Goal: Task Accomplishment & Management: Manage account settings

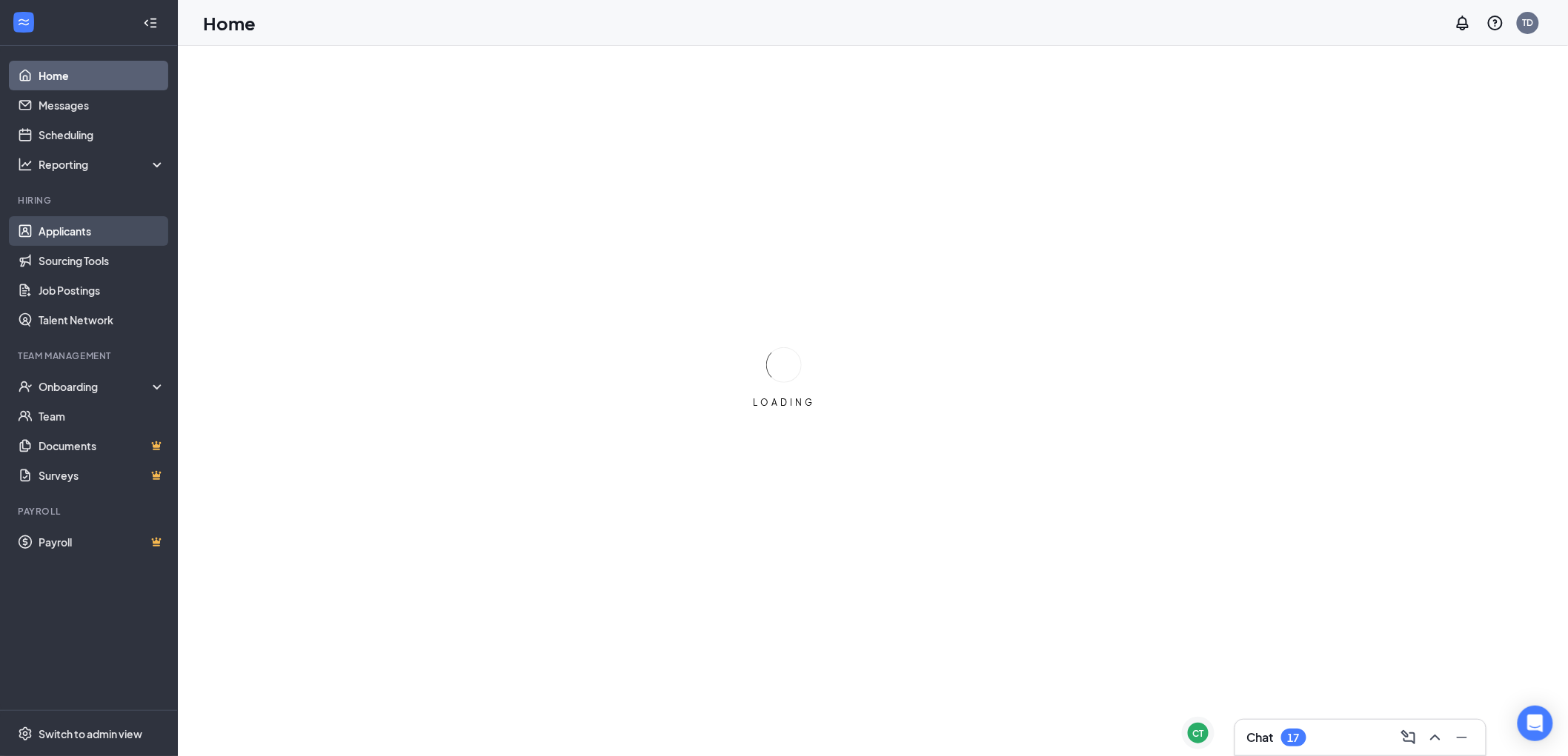
click at [81, 225] on link "Applicants" at bounding box center [102, 231] width 127 height 29
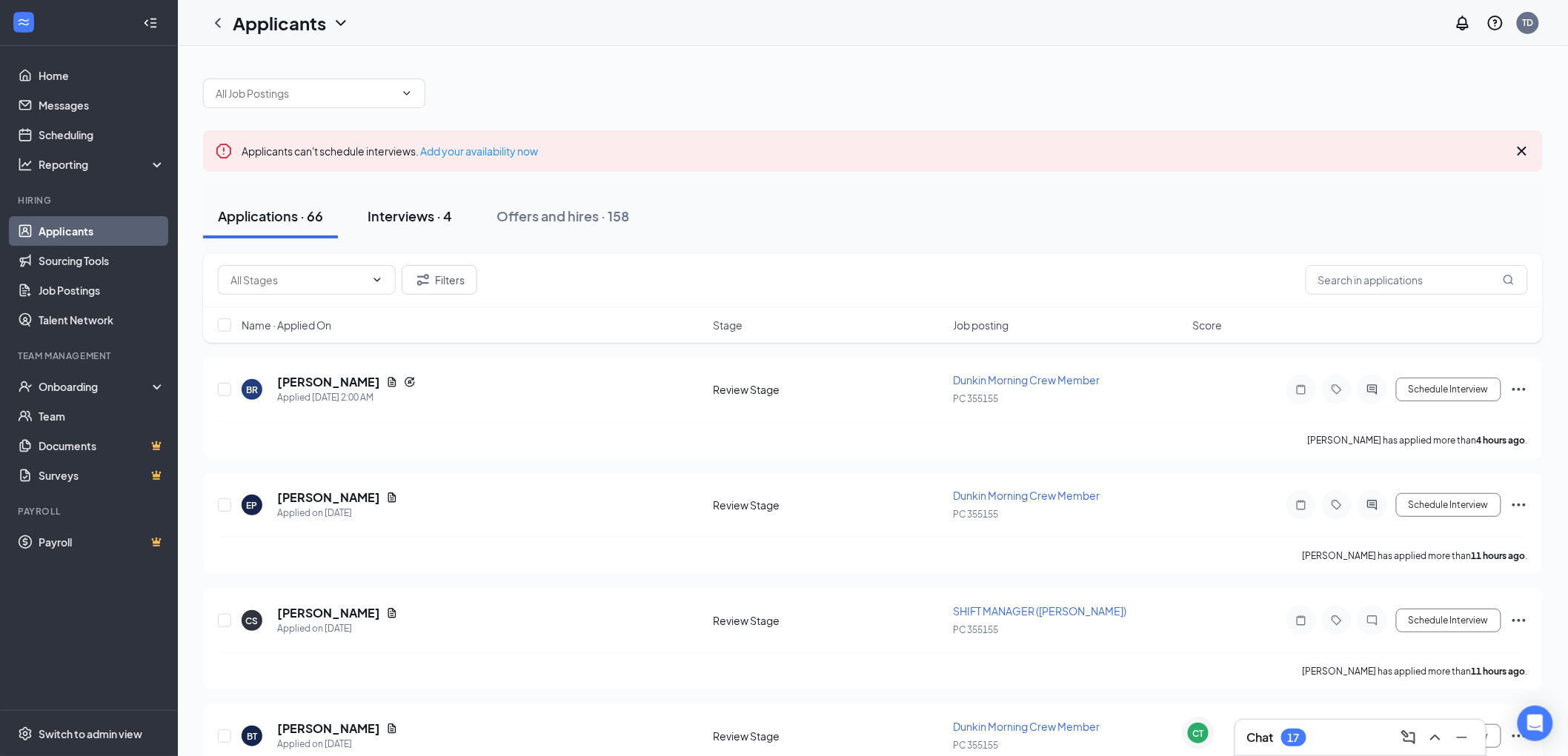
click at [447, 223] on div "Interviews · 4" at bounding box center [410, 215] width 85 height 19
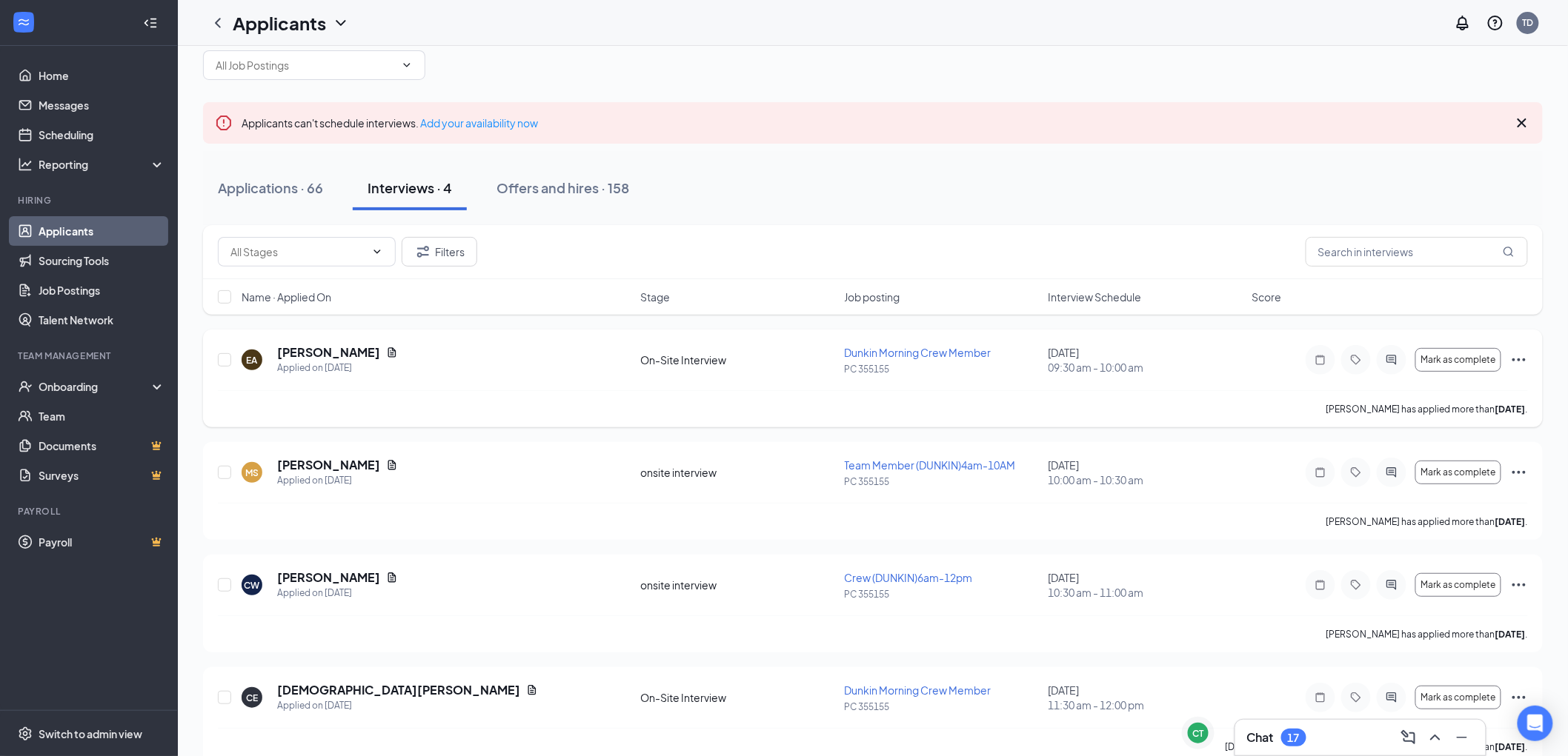
scroll to position [54, 0]
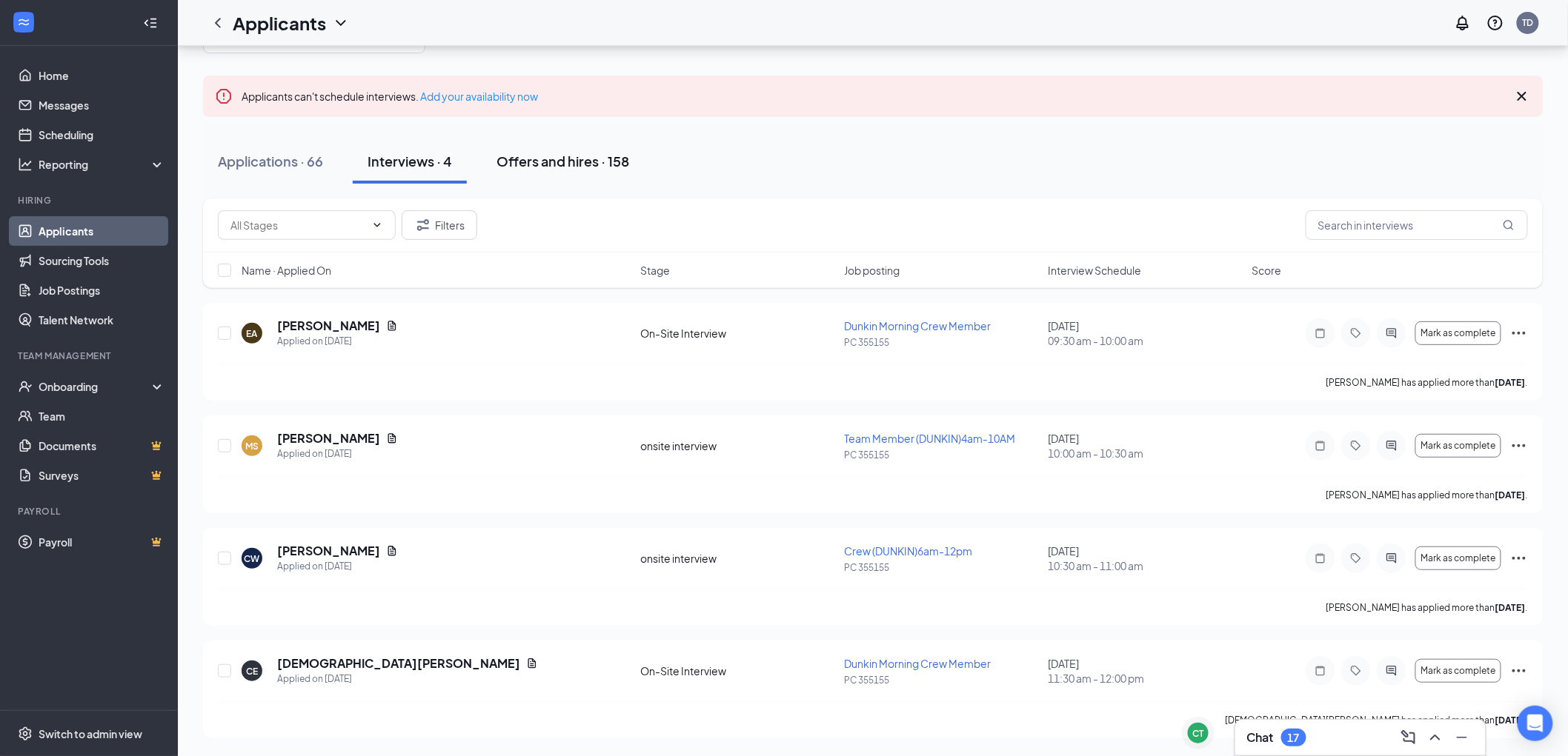
click at [567, 142] on button "Offers and hires · 158" at bounding box center [562, 161] width 162 height 45
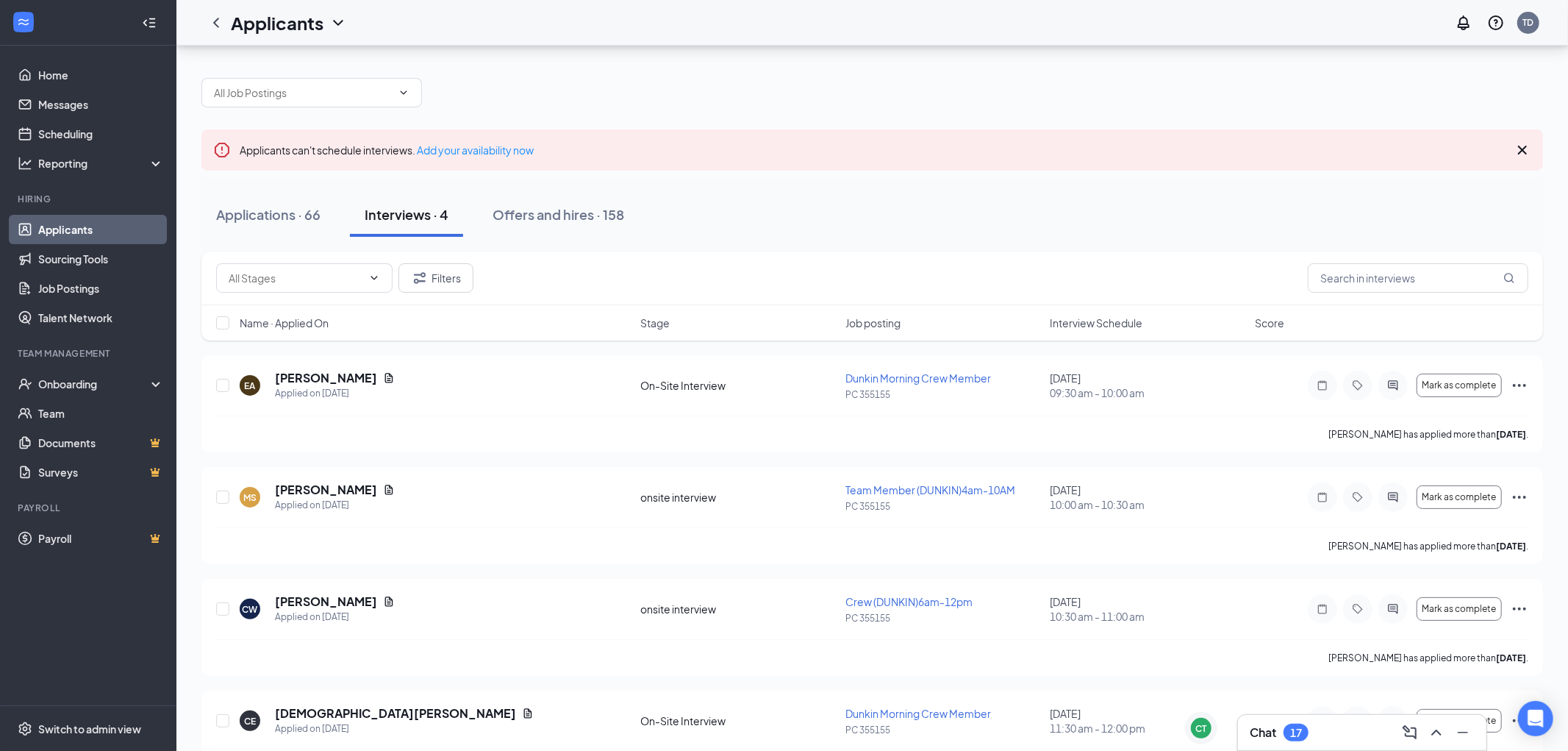
click at [557, 157] on div "Applicants can't schedule interviews. Add your availability now" at bounding box center [872, 149] width 1341 height 41
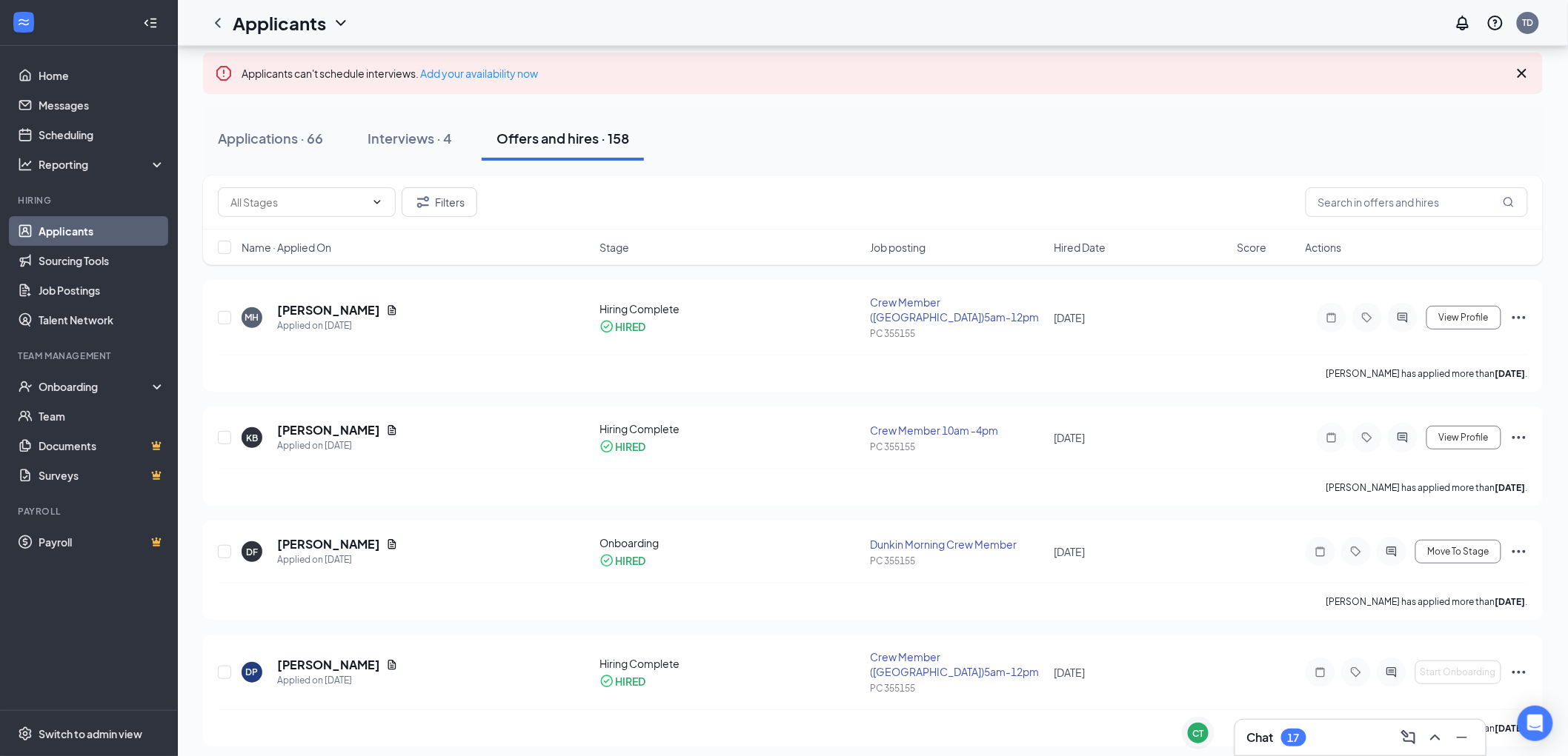
scroll to position [82, 0]
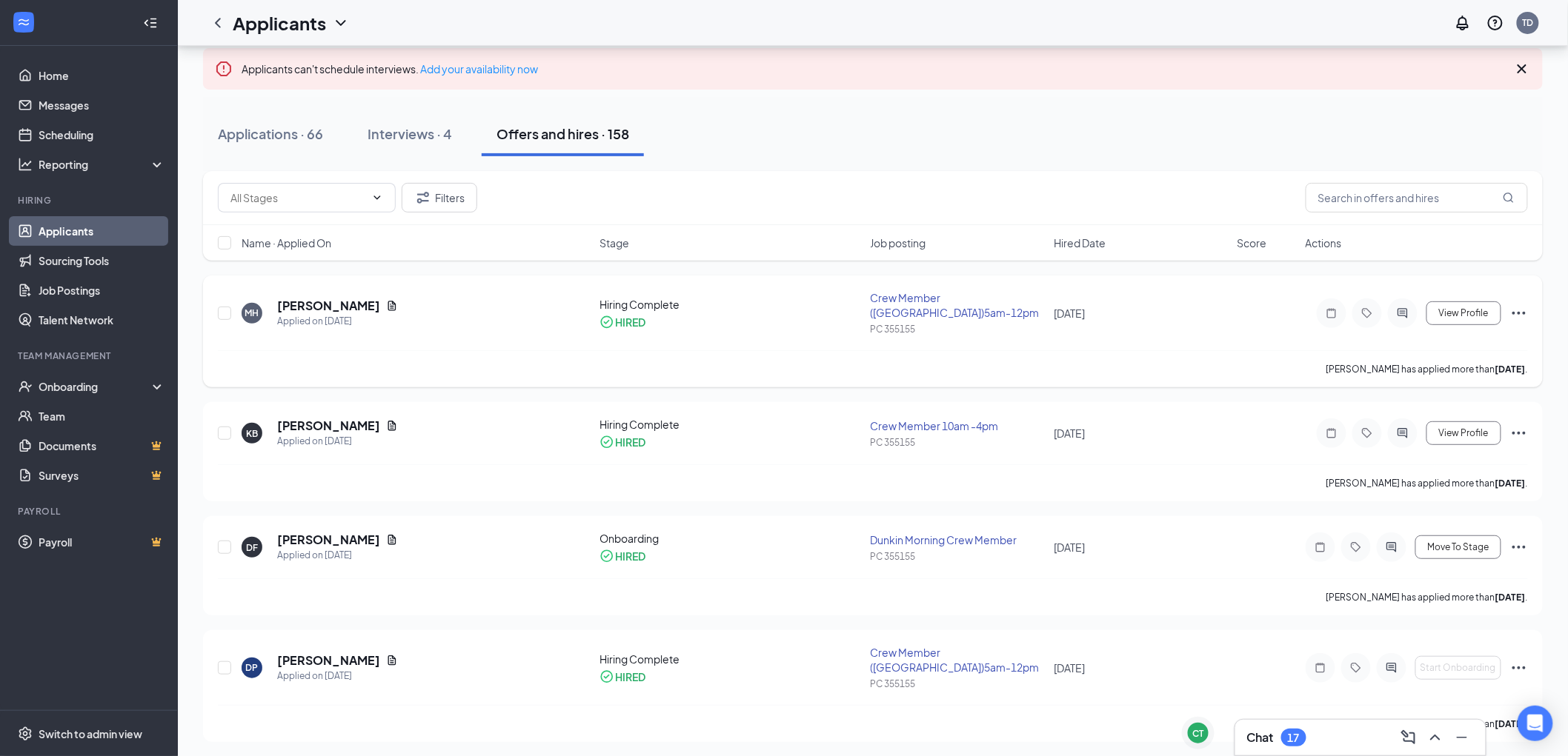
click at [1518, 315] on icon "Ellipses" at bounding box center [1519, 313] width 18 height 18
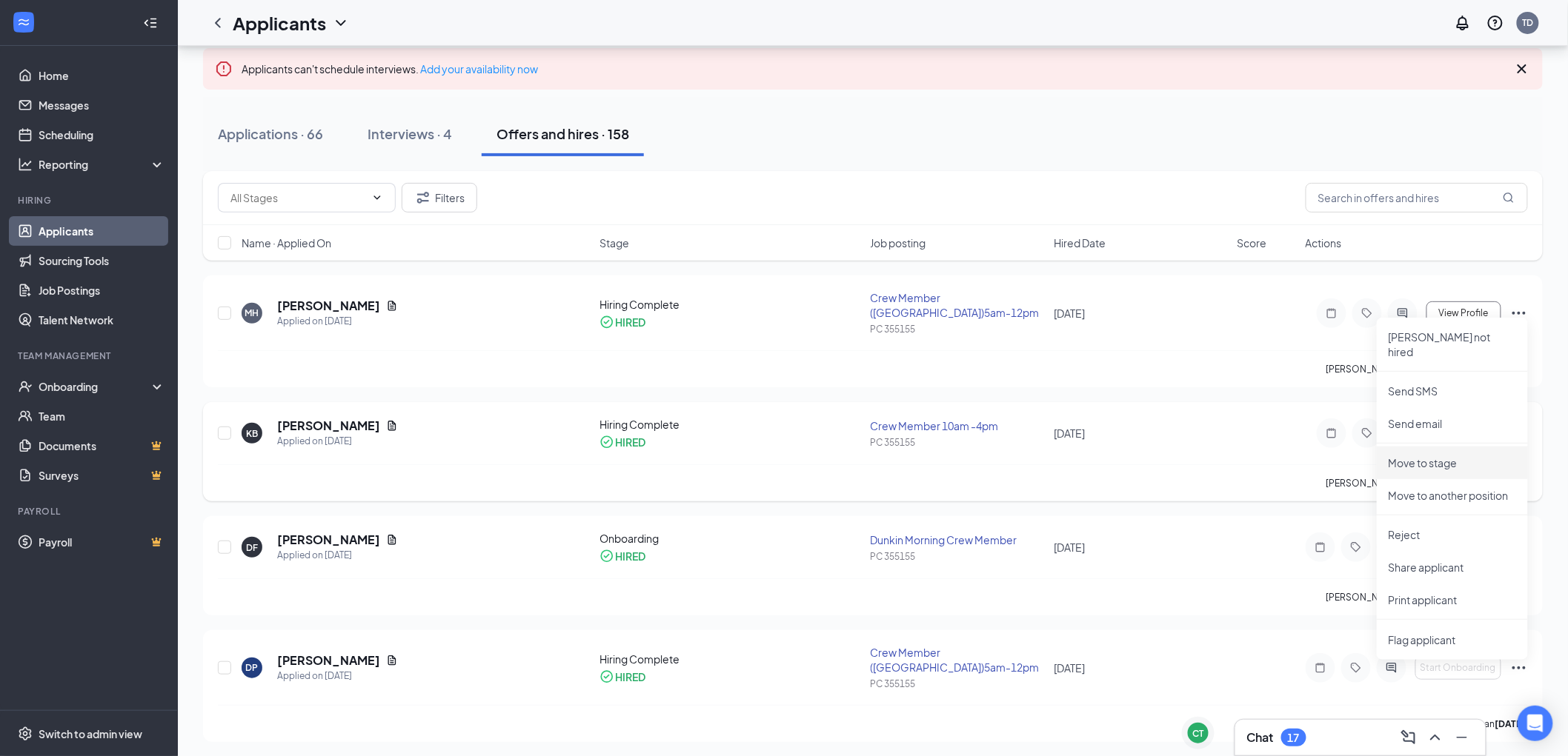
click at [1447, 455] on p "Move to stage" at bounding box center [1452, 463] width 128 height 15
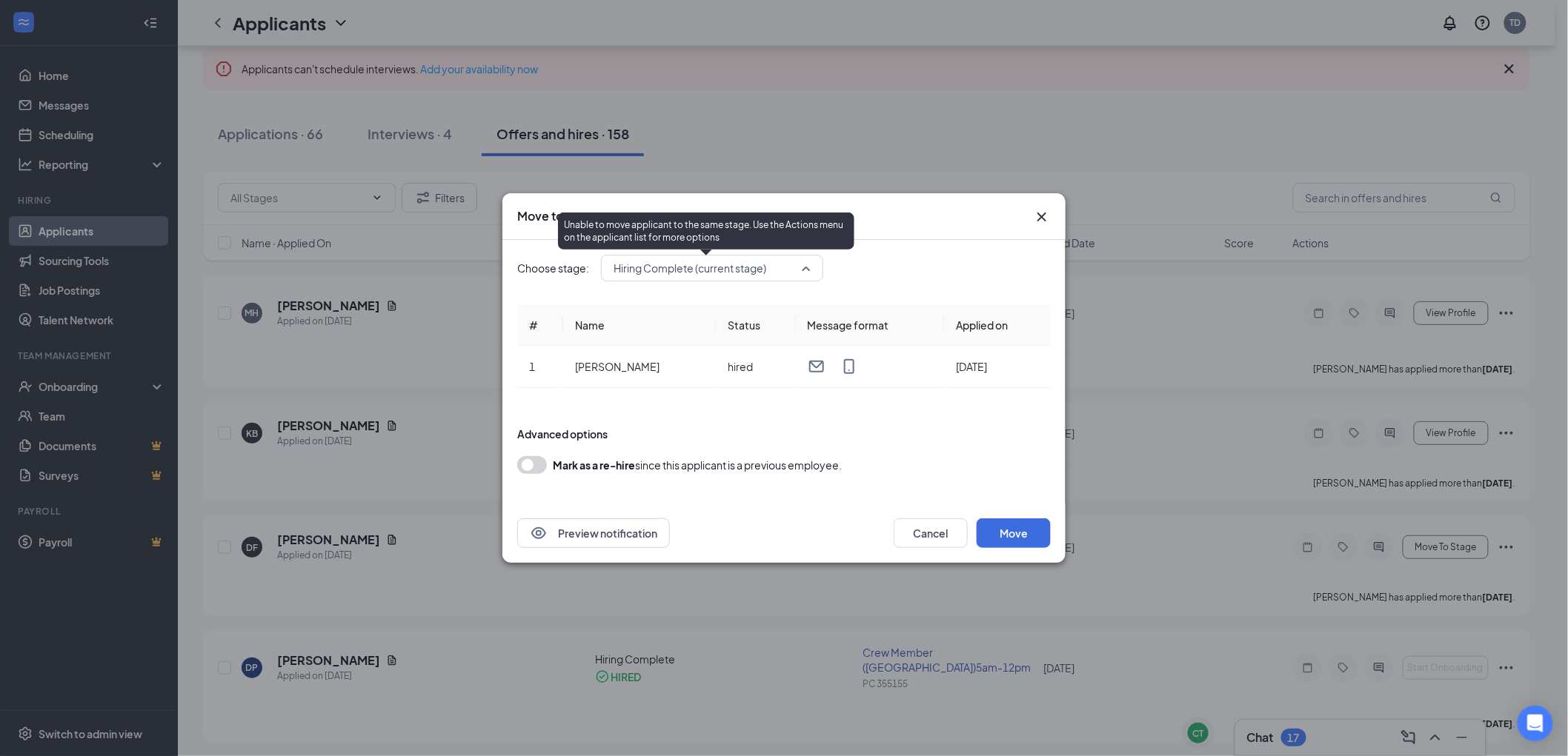
click at [789, 264] on span "Hiring Complete (current stage)" at bounding box center [705, 267] width 184 height 22
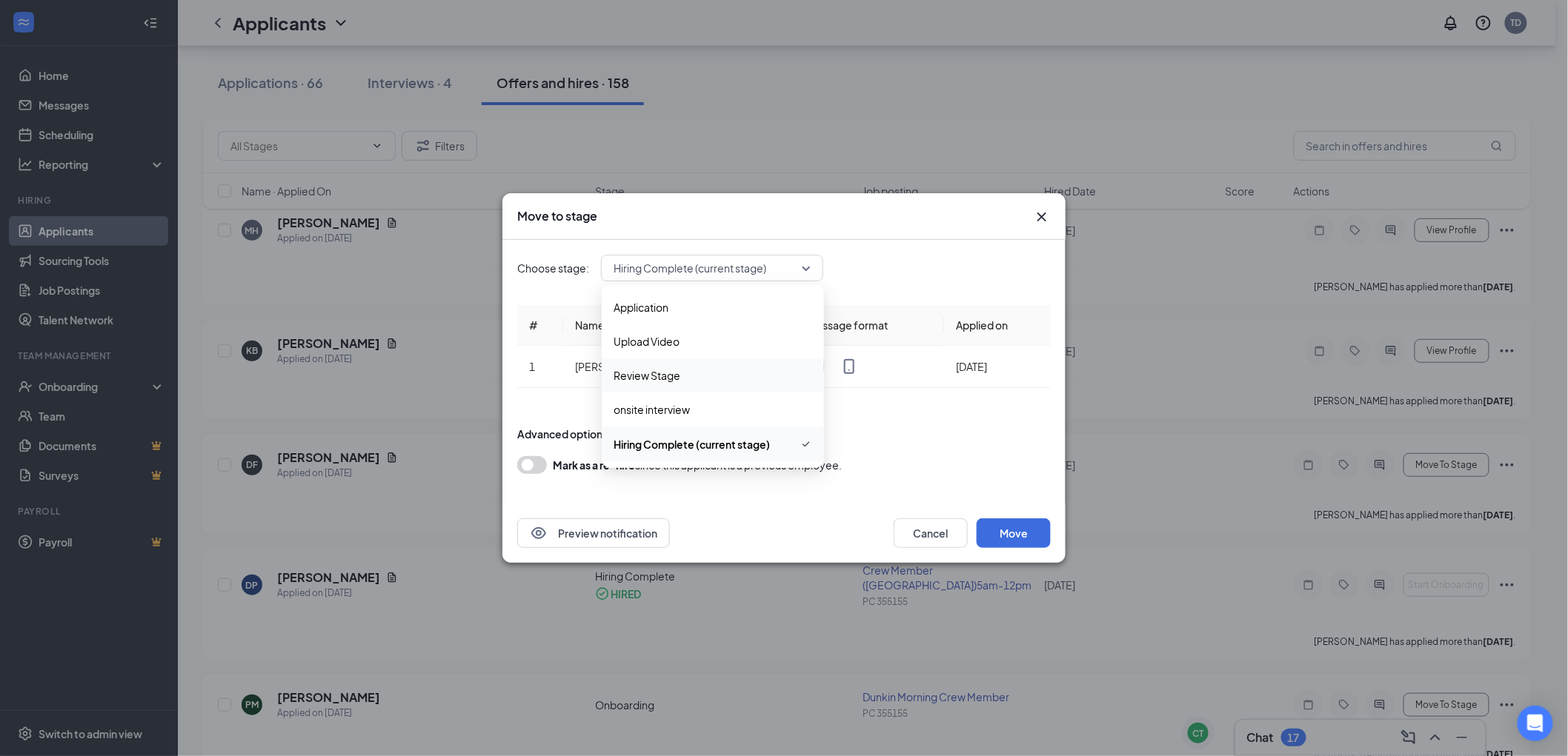
click at [1044, 224] on icon "Cross" at bounding box center [1042, 217] width 18 height 18
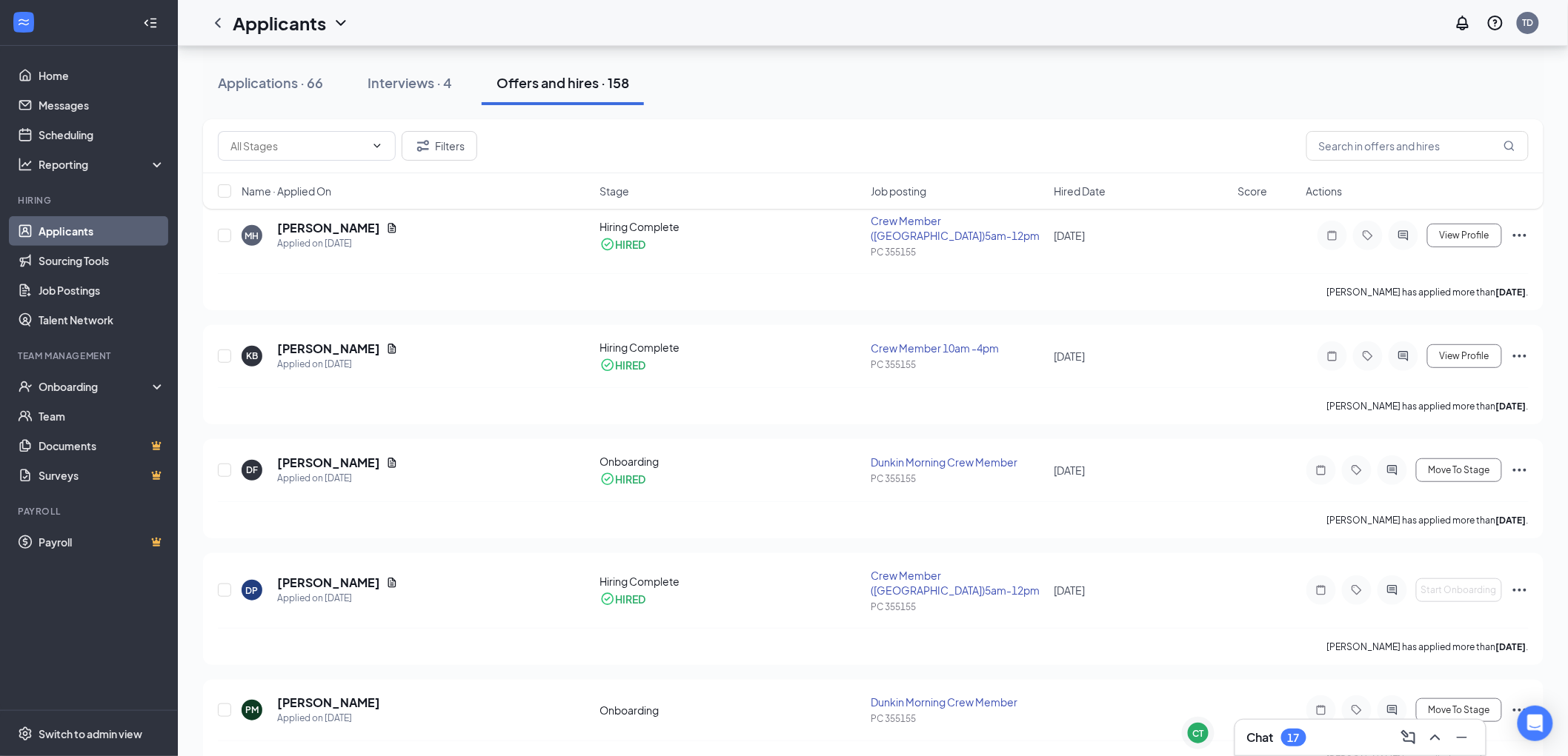
scroll to position [0, 0]
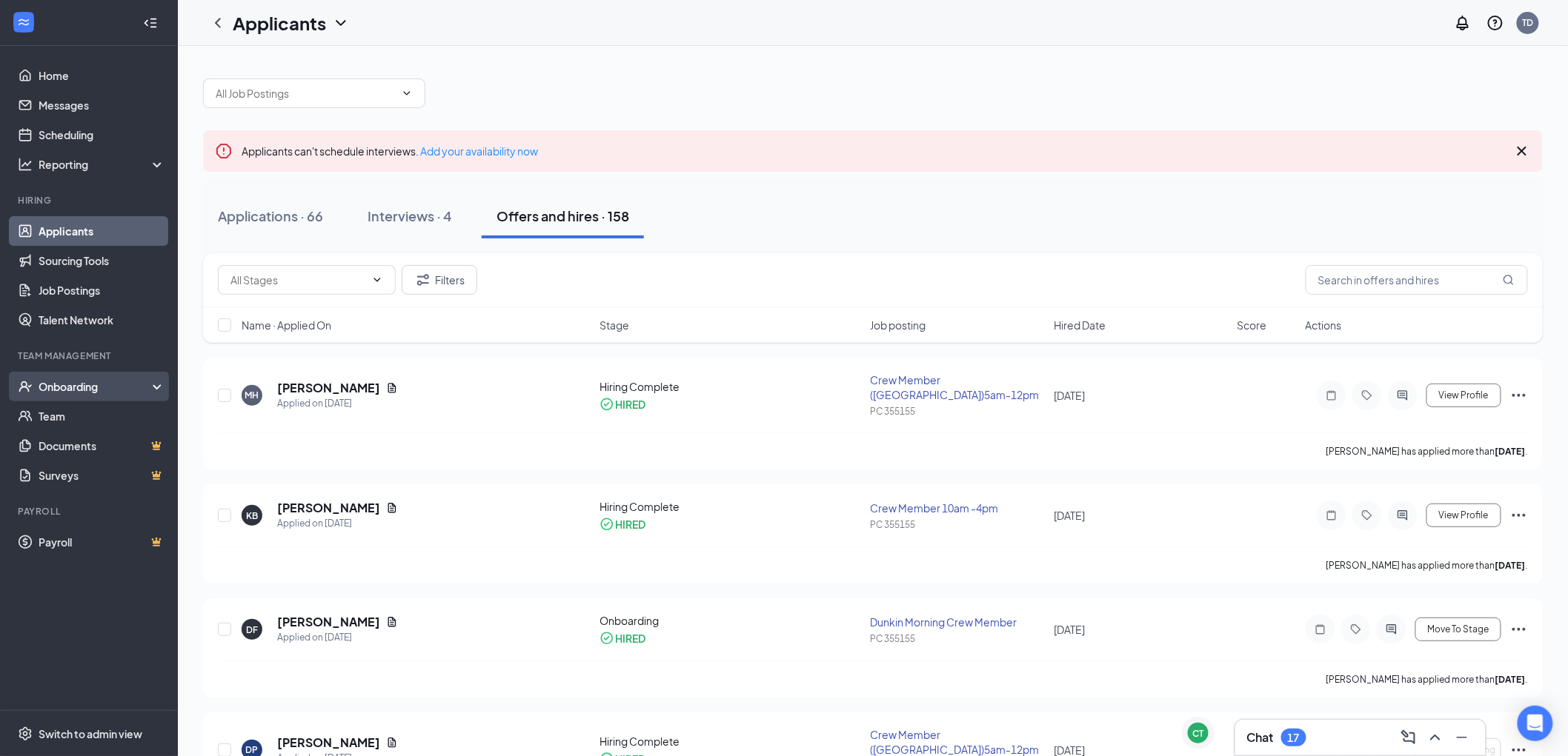
click at [63, 395] on div "Onboarding" at bounding box center [89, 386] width 178 height 29
click at [98, 425] on link "Overview" at bounding box center [102, 416] width 127 height 29
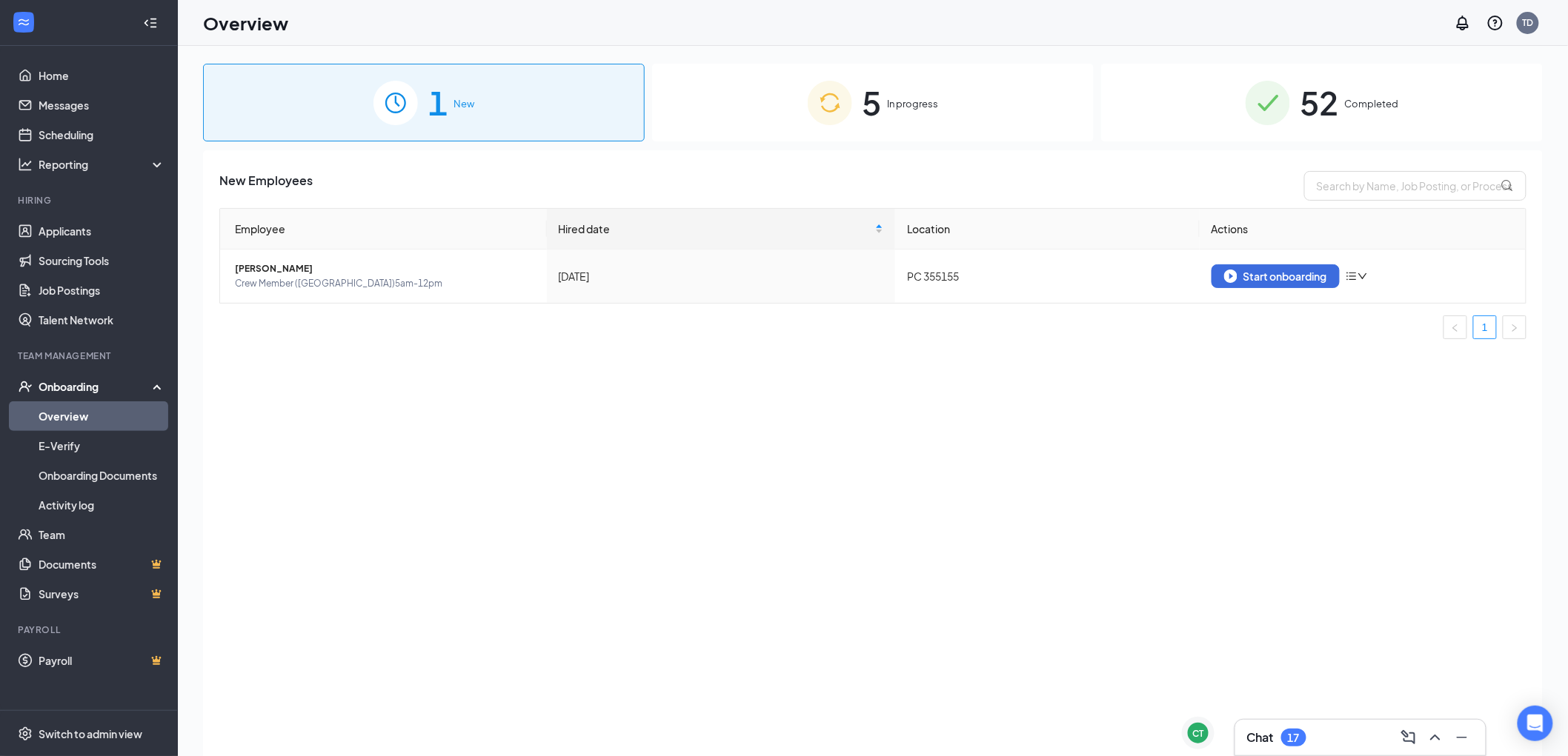
click at [53, 382] on div "Onboarding" at bounding box center [95, 386] width 114 height 15
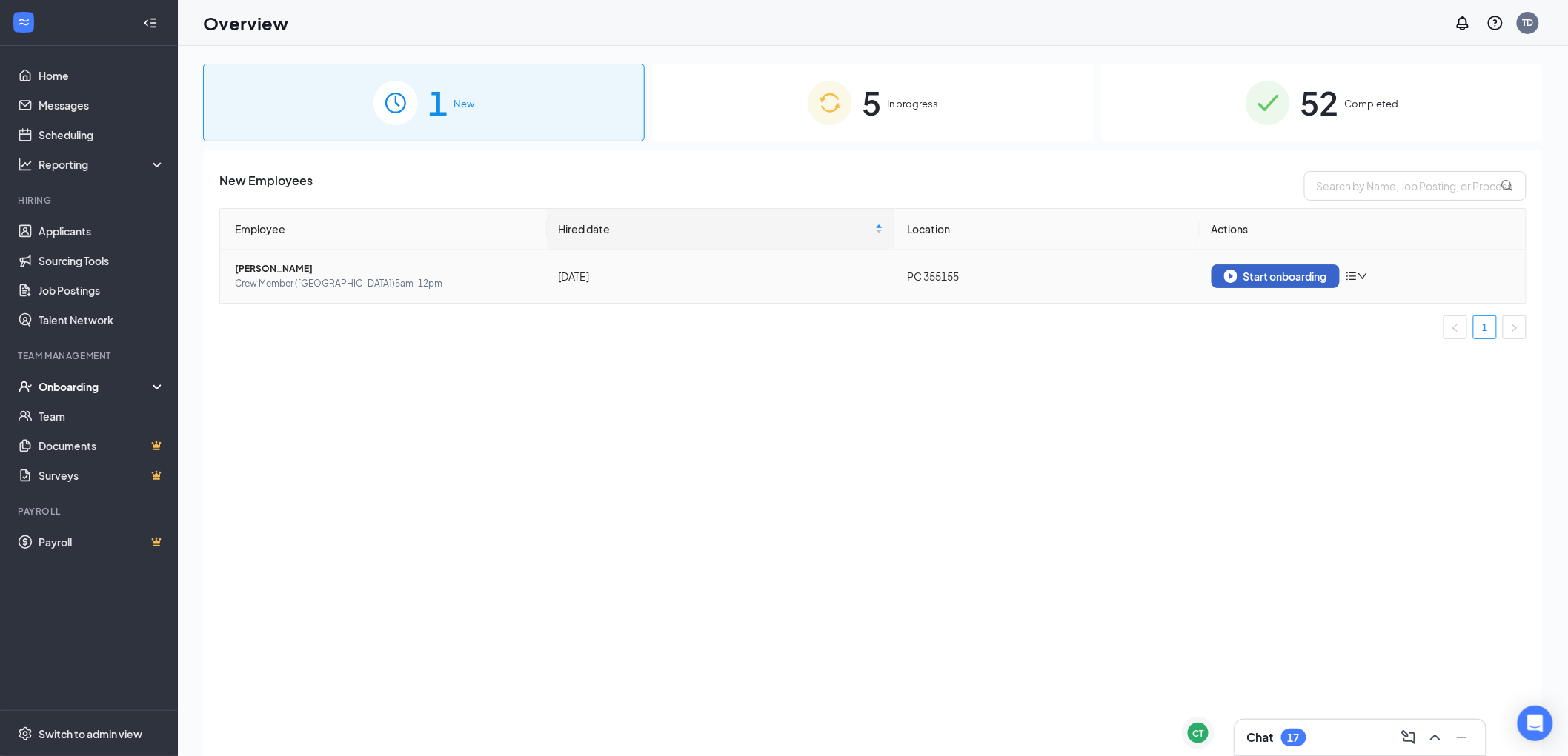
click at [1271, 279] on div "Start onboarding" at bounding box center [1275, 276] width 103 height 13
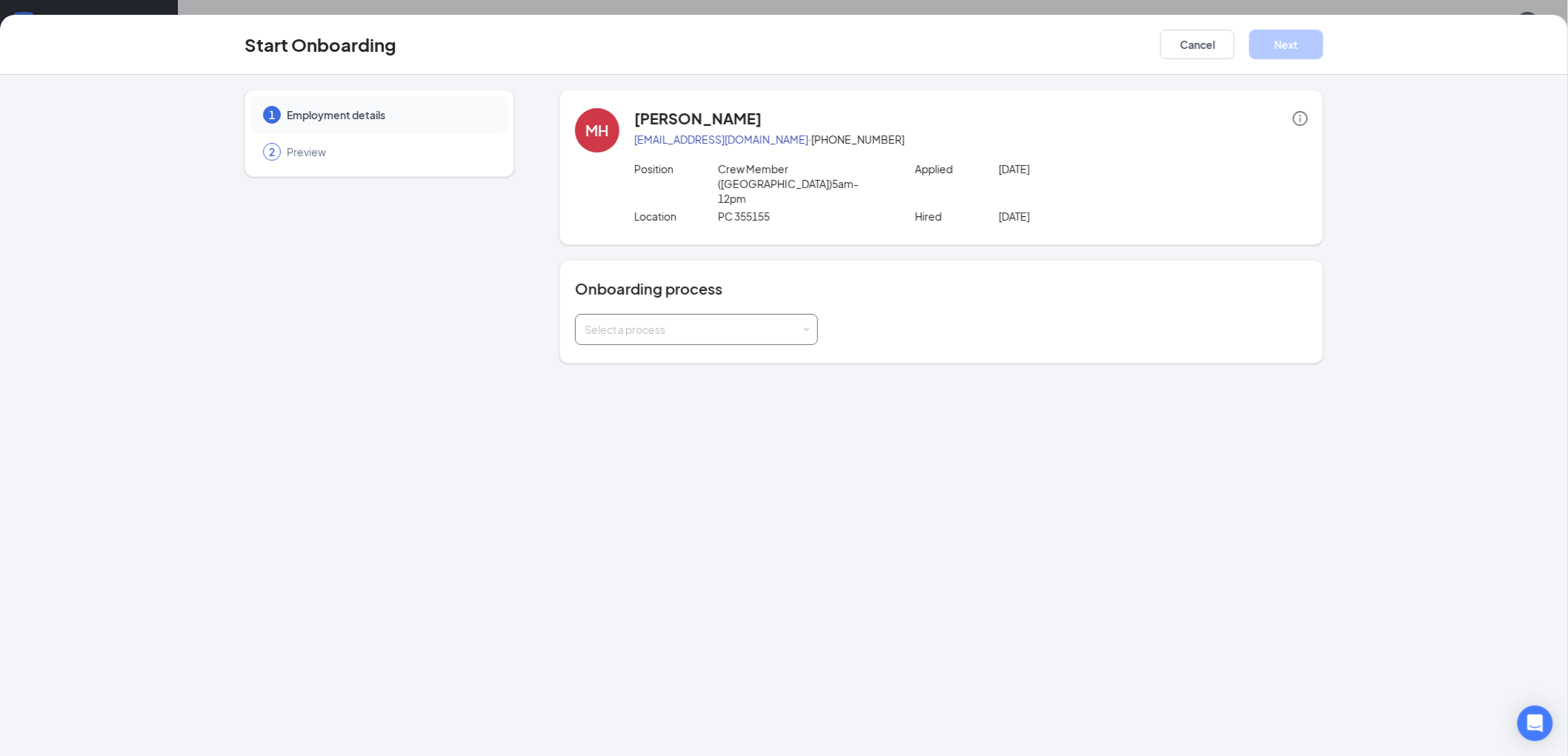
click at [703, 322] on div "Select a process" at bounding box center [693, 329] width 217 height 15
click at [642, 375] on span "Team Member" at bounding box center [616, 371] width 71 height 13
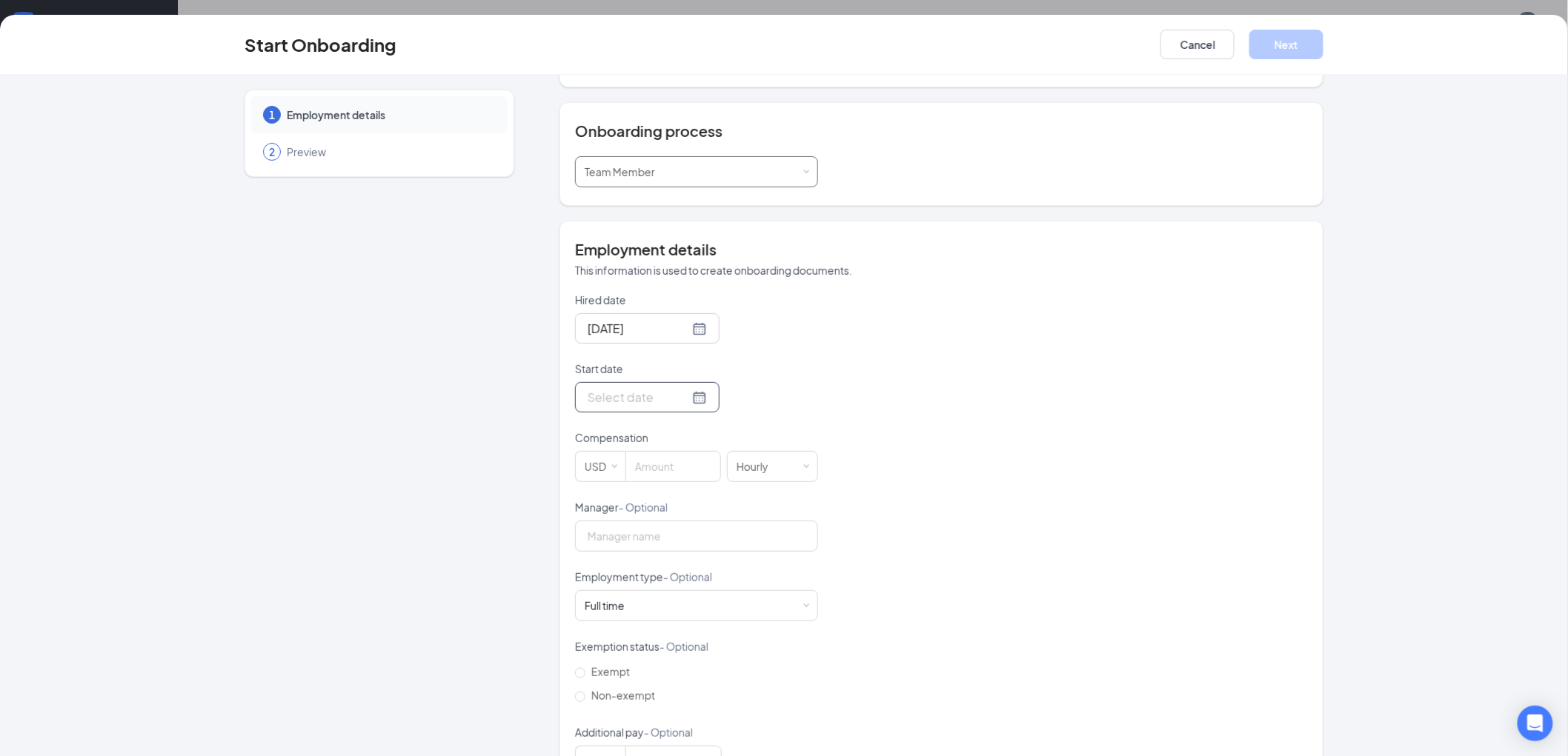
scroll to position [164, 0]
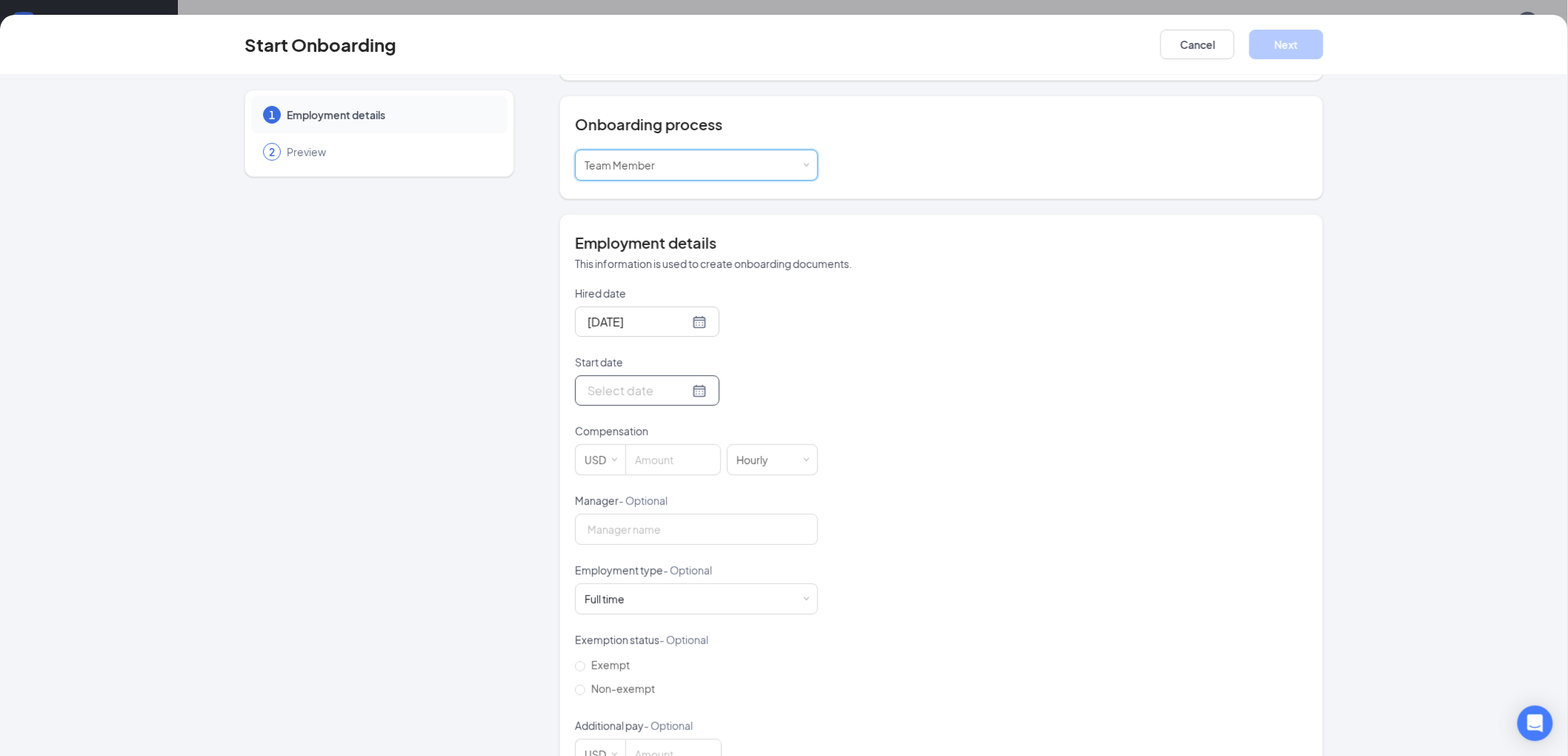
click at [604, 381] on input "Start date" at bounding box center [638, 390] width 102 height 19
type input "[DATE]"
click at [642, 558] on div "26" at bounding box center [651, 567] width 18 height 18
click at [751, 447] on div "Hourly" at bounding box center [757, 459] width 42 height 29
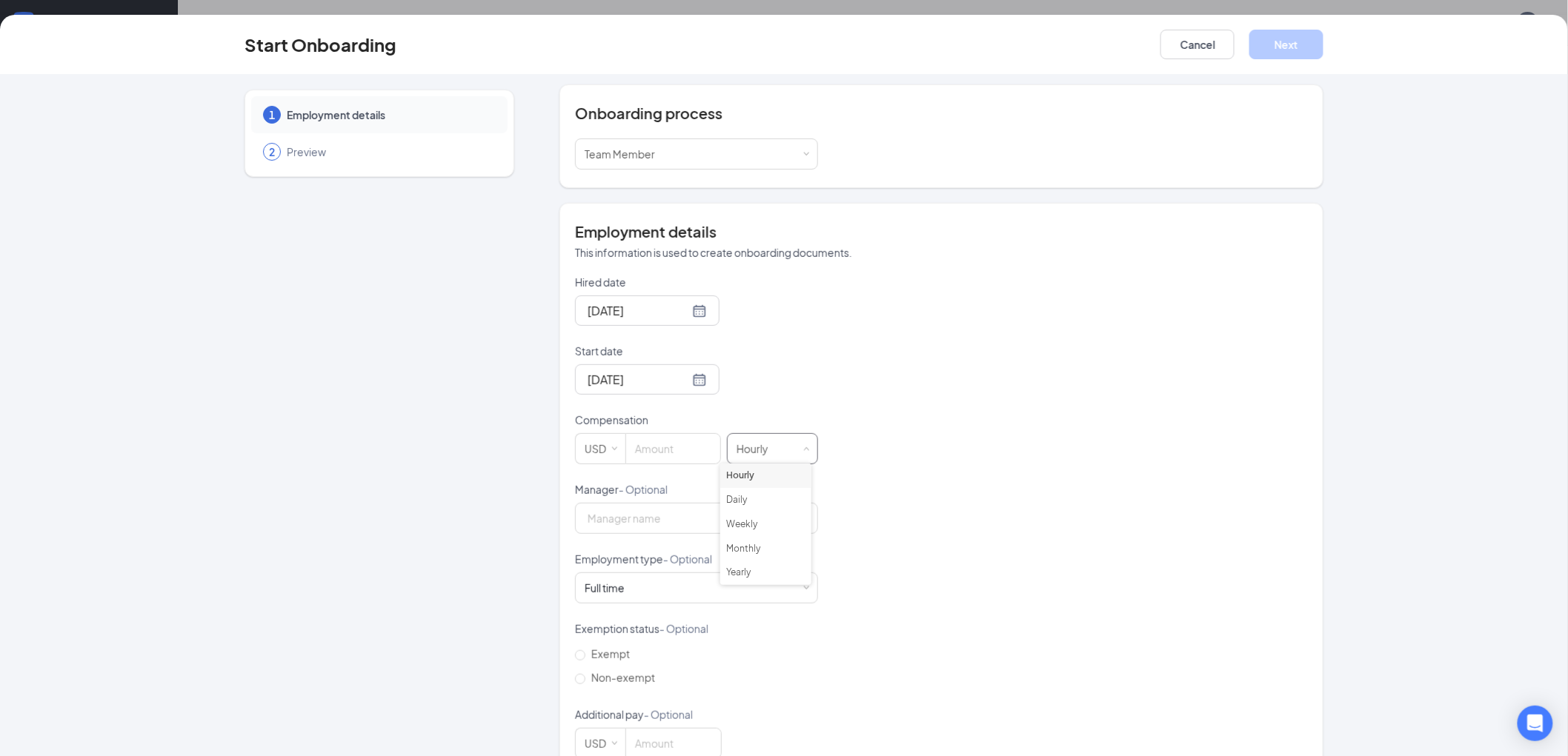
scroll to position [197, 0]
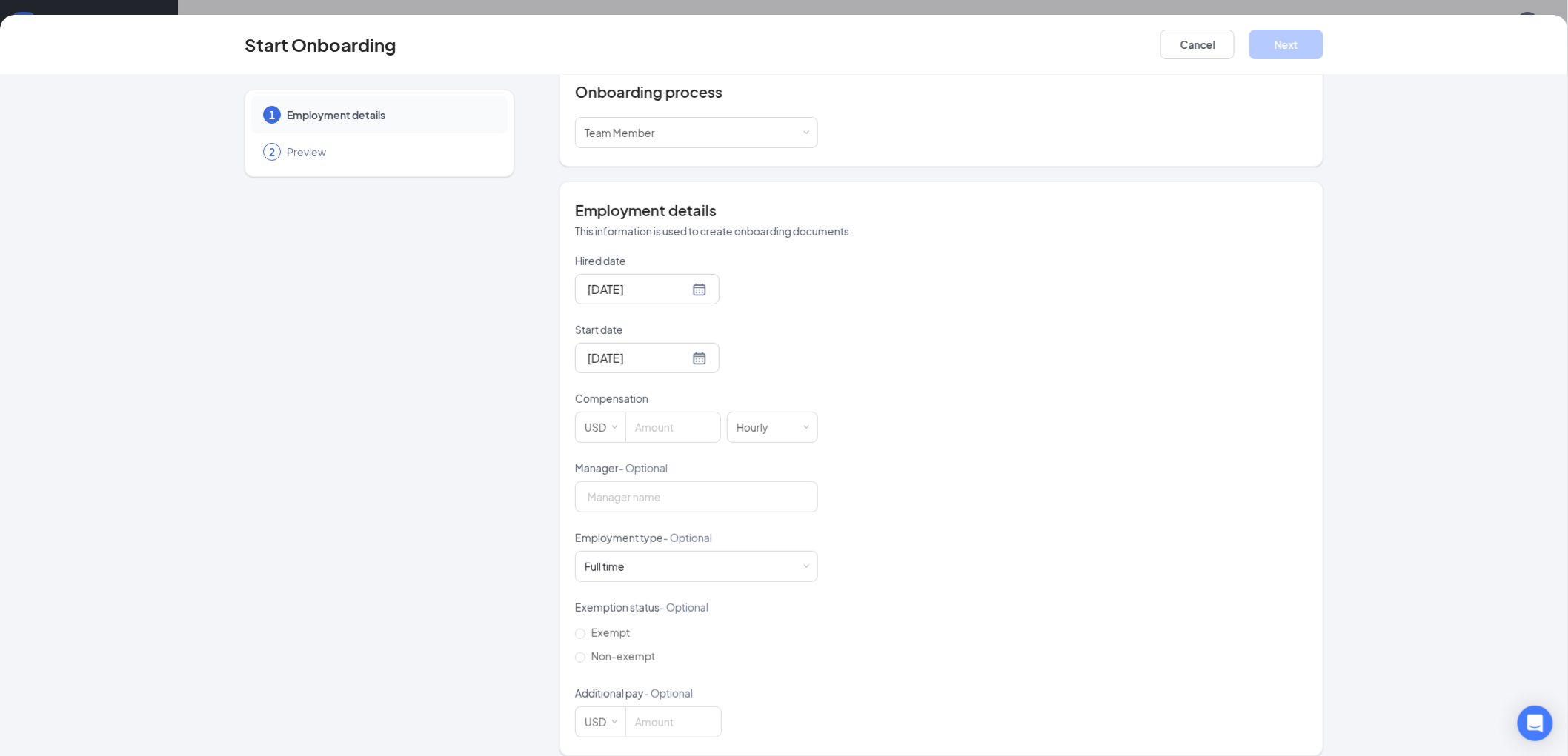
click at [923, 442] on div "Hired date [DATE] Start date [DATE] [DATE] Su Mo Tu We Th Fr Sa 27 28 29 30 31 …" at bounding box center [941, 496] width 733 height 484
click at [689, 419] on input at bounding box center [673, 427] width 94 height 29
type input "11"
click at [842, 332] on div "Hired date [DATE] Start date [DATE] [DATE] Su Mo Tu We Th Fr Sa 27 28 29 30 31 …" at bounding box center [941, 496] width 733 height 484
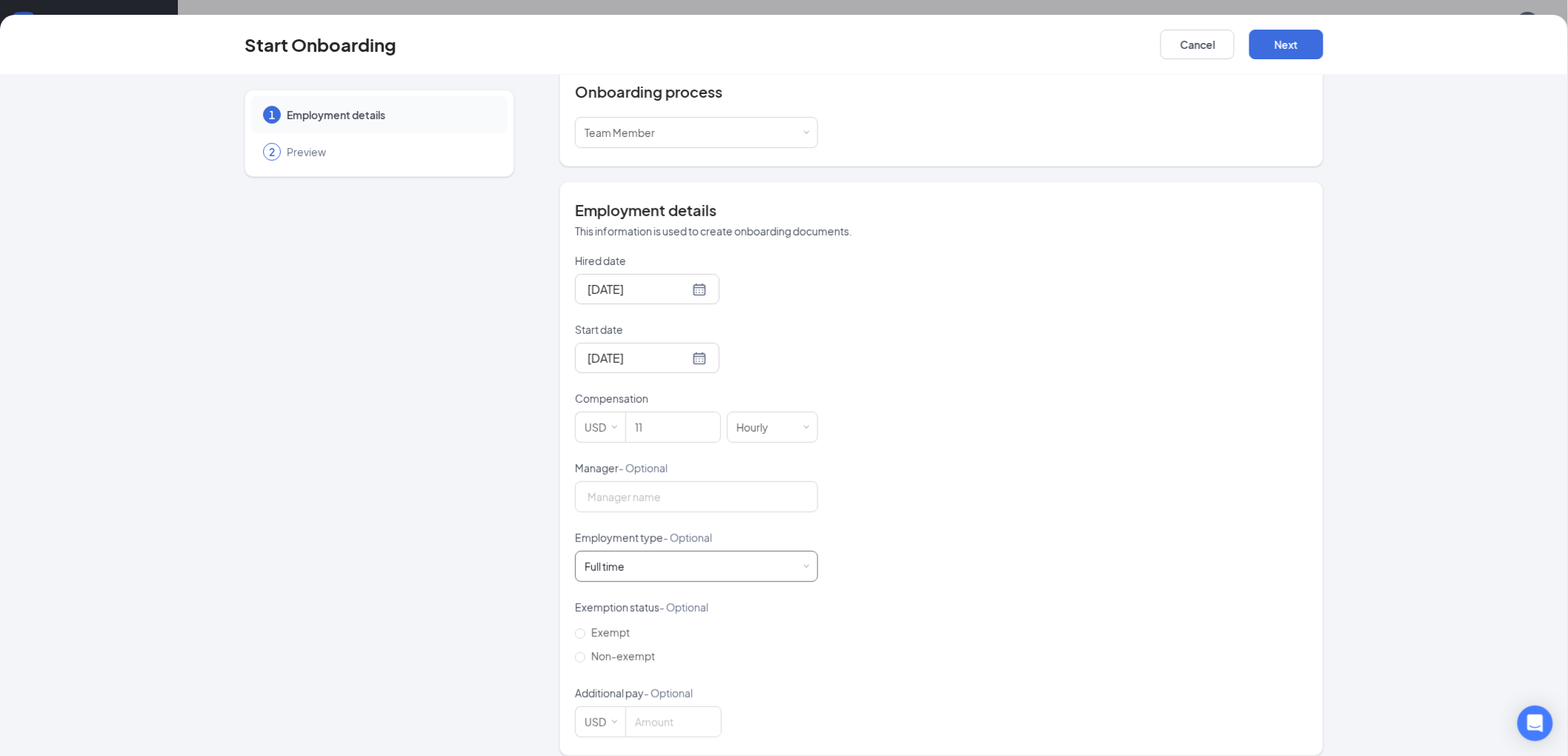
click at [674, 567] on div "Full time Works 30+ hours per week and is reasonably expected to work" at bounding box center [696, 567] width 224 height 29
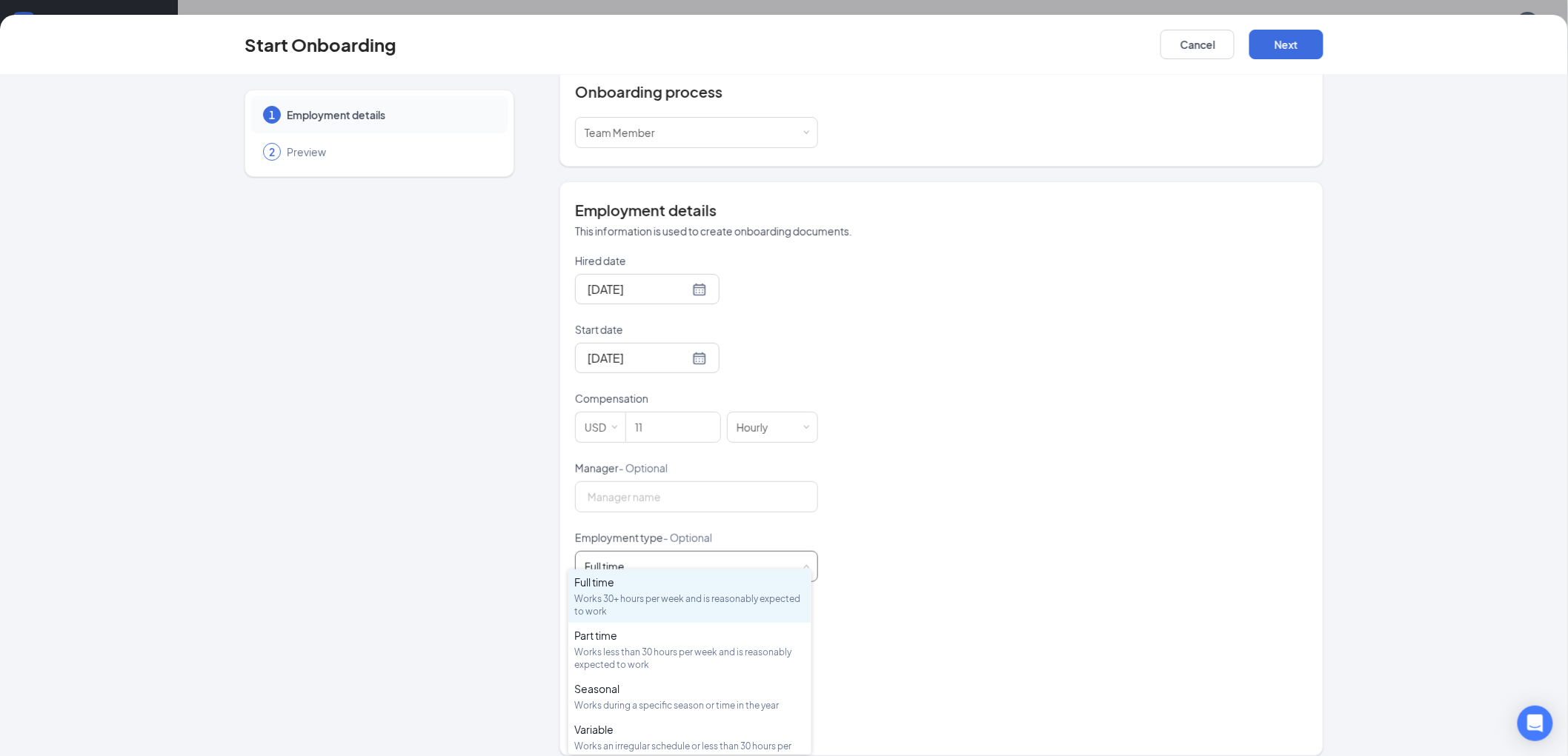
click at [651, 559] on div "Full time Works 30+ hours per week and is reasonably expected to work" at bounding box center [696, 567] width 224 height 29
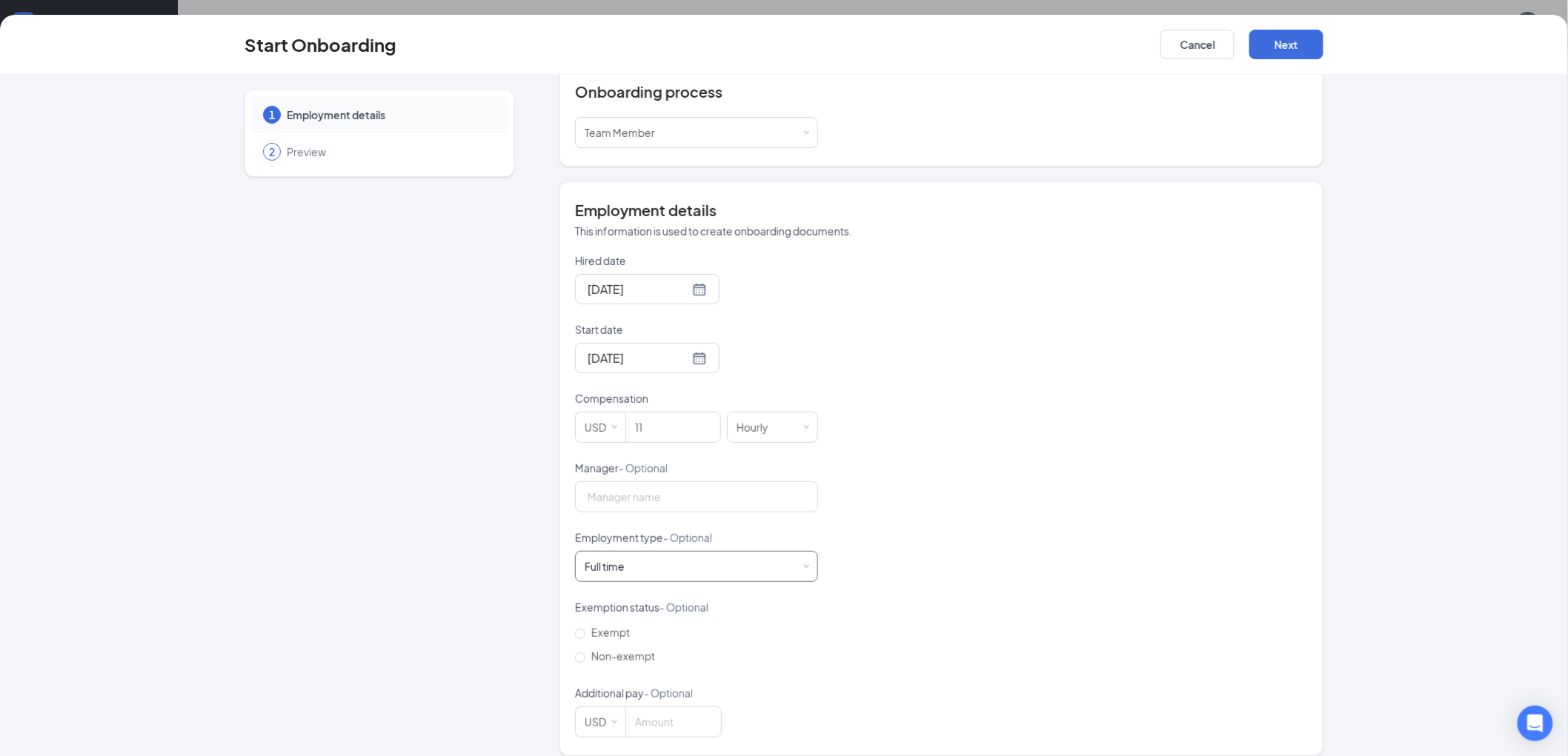
click at [624, 559] on div "Full time Works 30+ hours per week and is reasonably expected to work" at bounding box center [610, 567] width 50 height 15
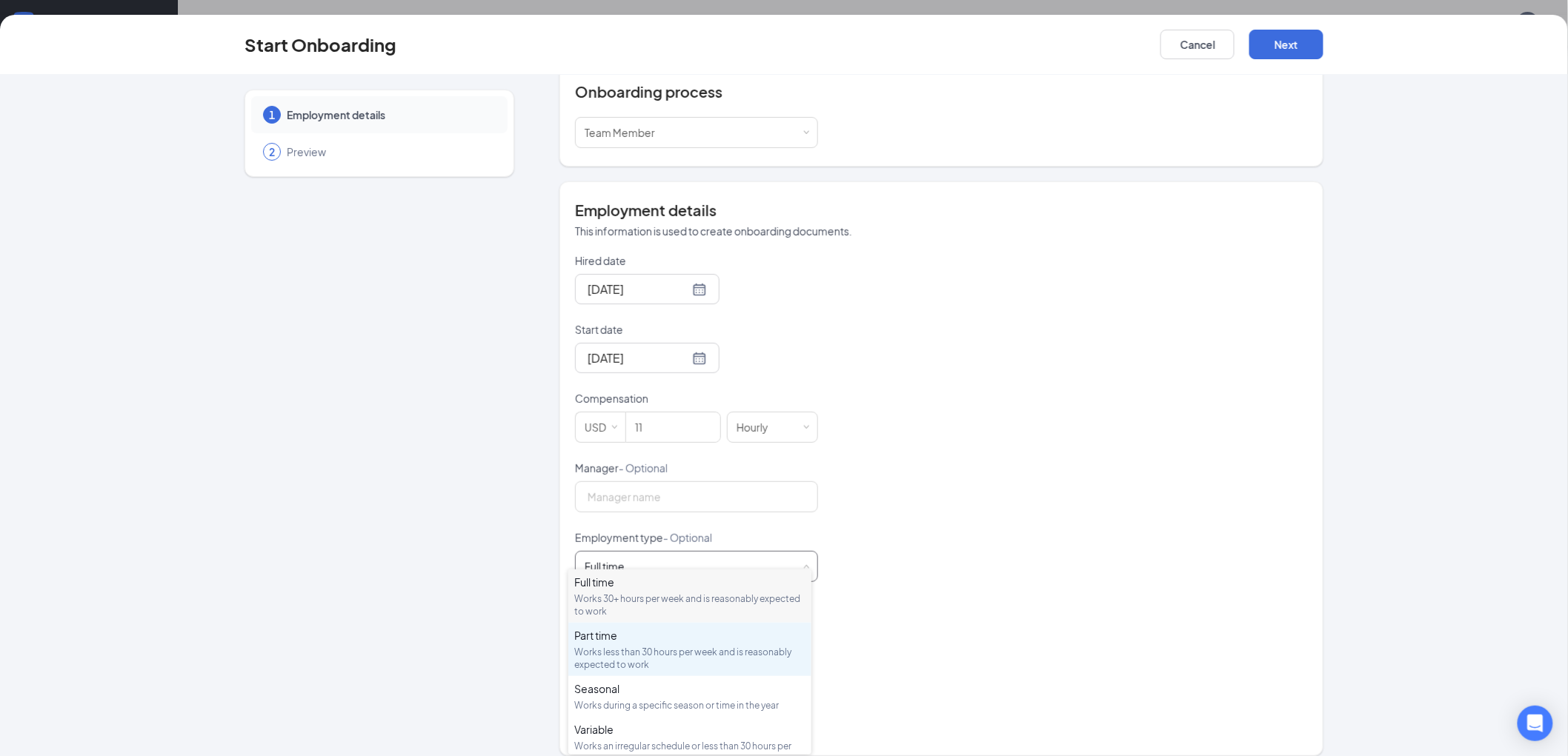
click at [609, 636] on div "Part time" at bounding box center [690, 635] width 231 height 15
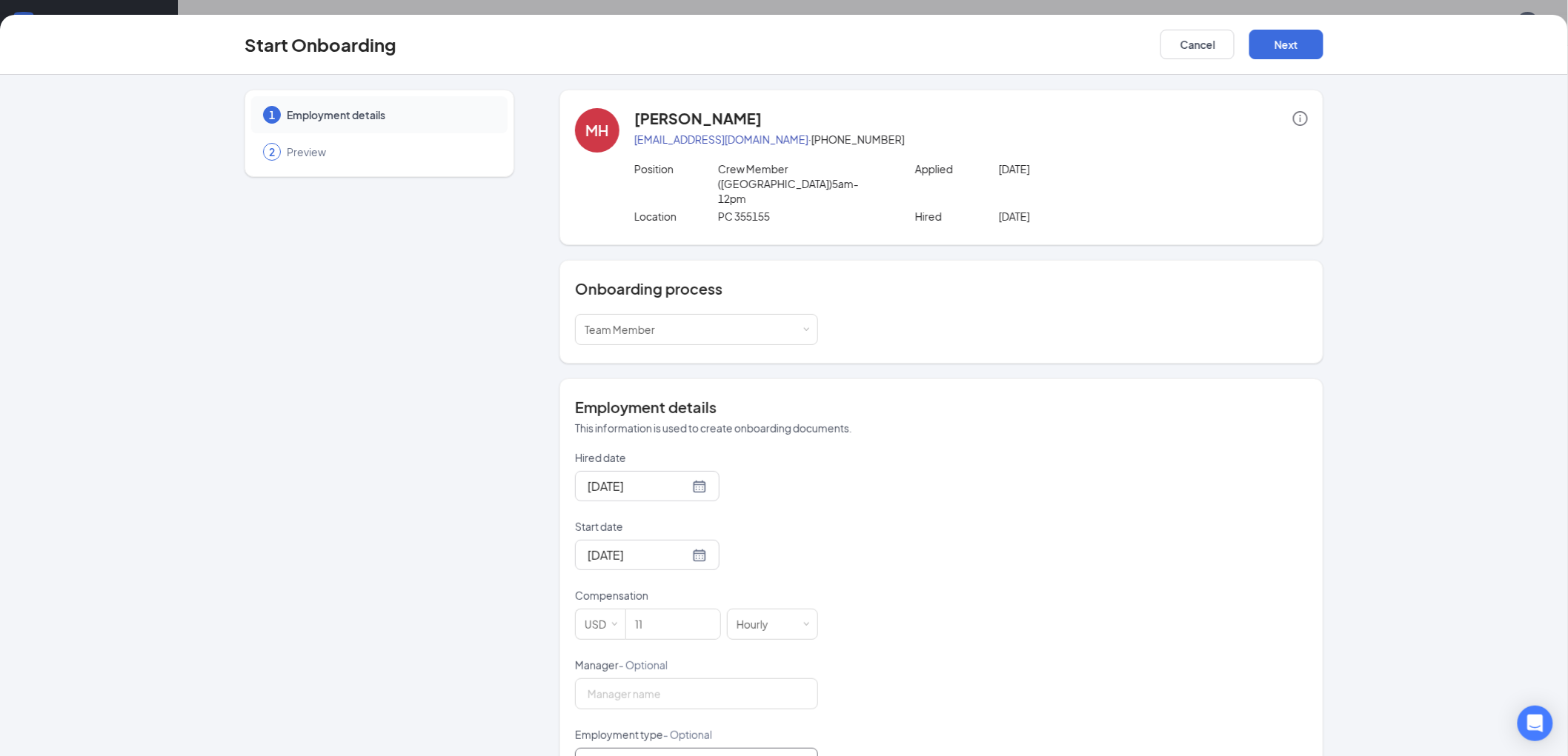
scroll to position [0, 0]
click at [1299, 37] on button "Next" at bounding box center [1286, 44] width 74 height 29
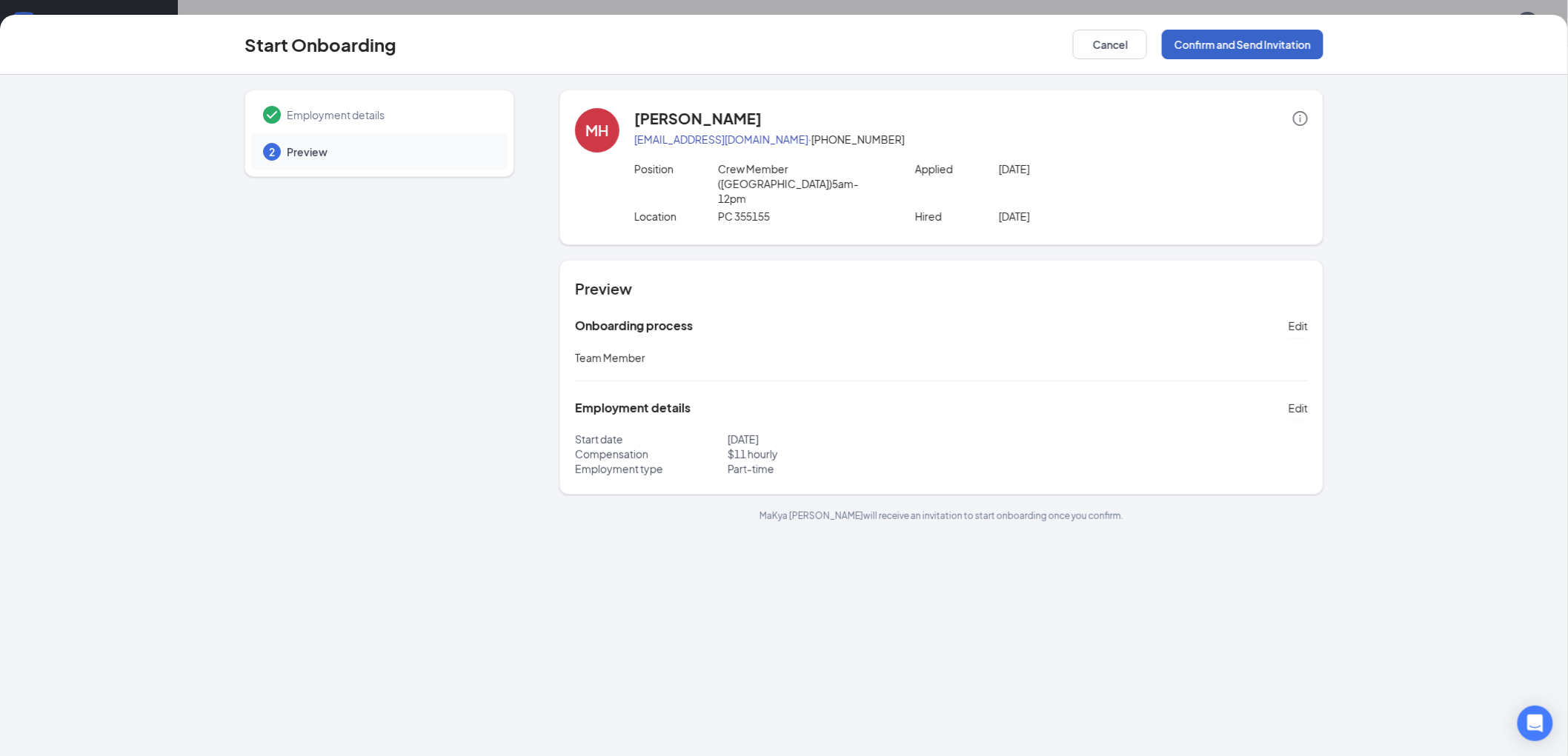
click at [1287, 46] on button "Confirm and Send Invitation" at bounding box center [1242, 44] width 162 height 29
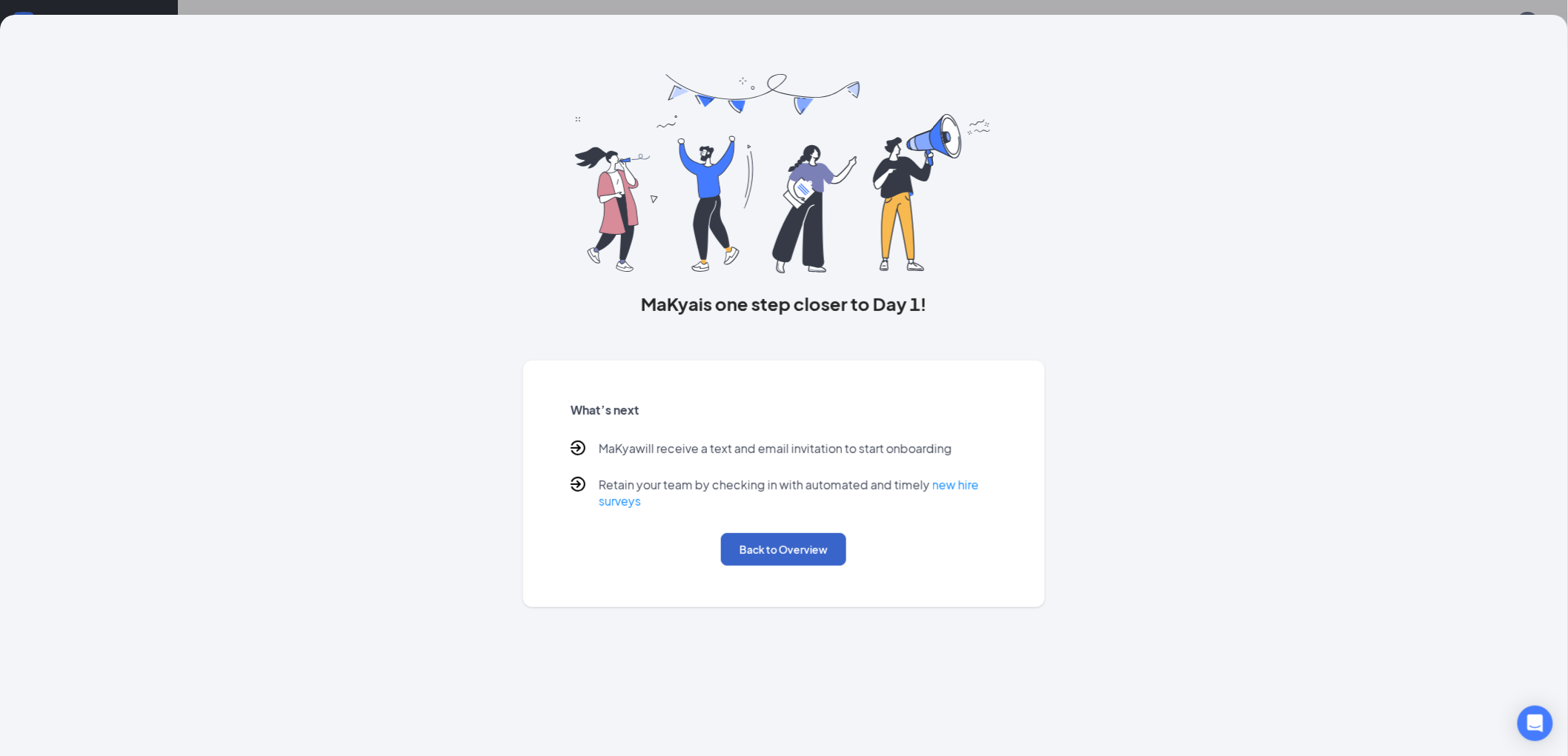
click at [826, 553] on button "Back to Overview" at bounding box center [783, 550] width 125 height 33
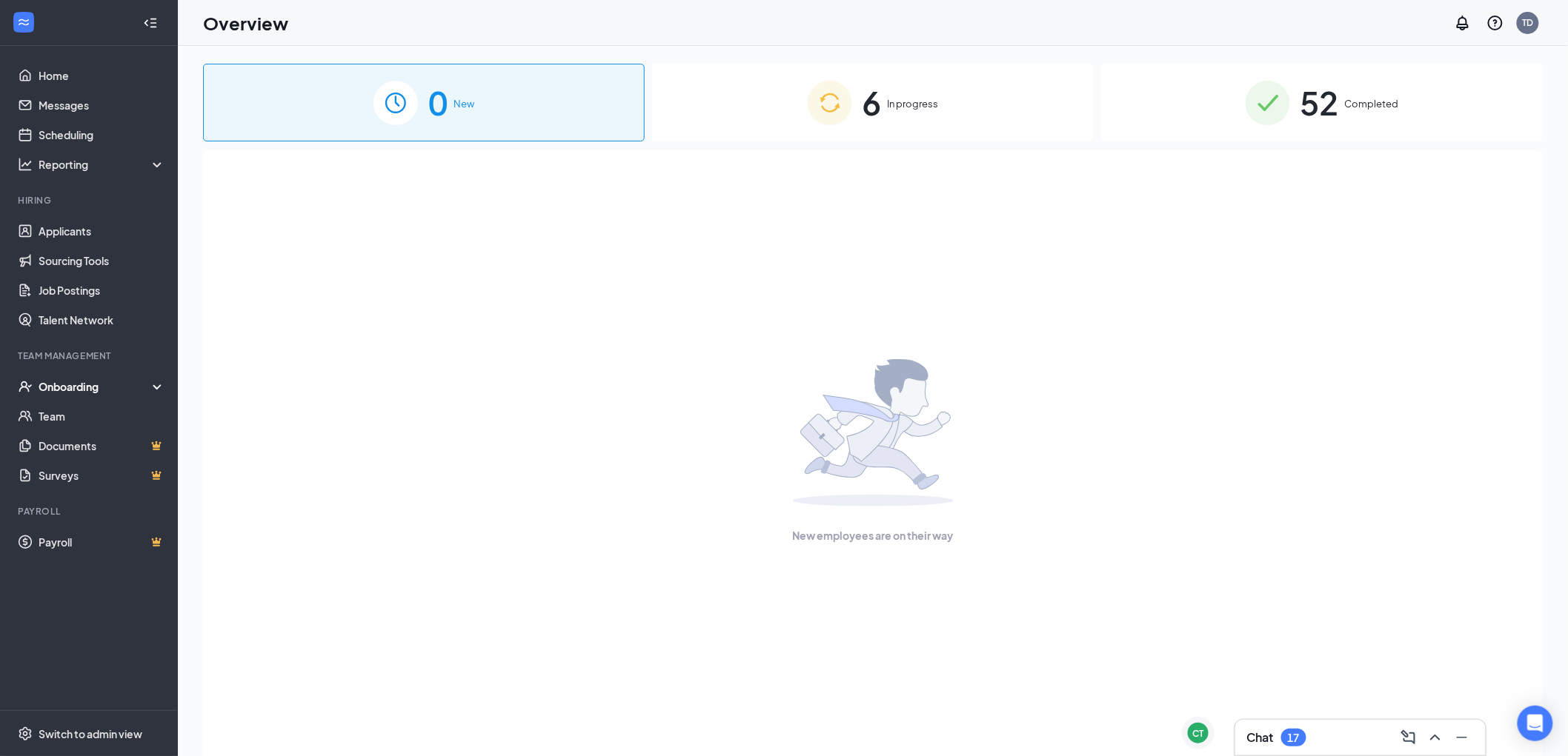
click at [908, 105] on span "In progress" at bounding box center [912, 103] width 51 height 15
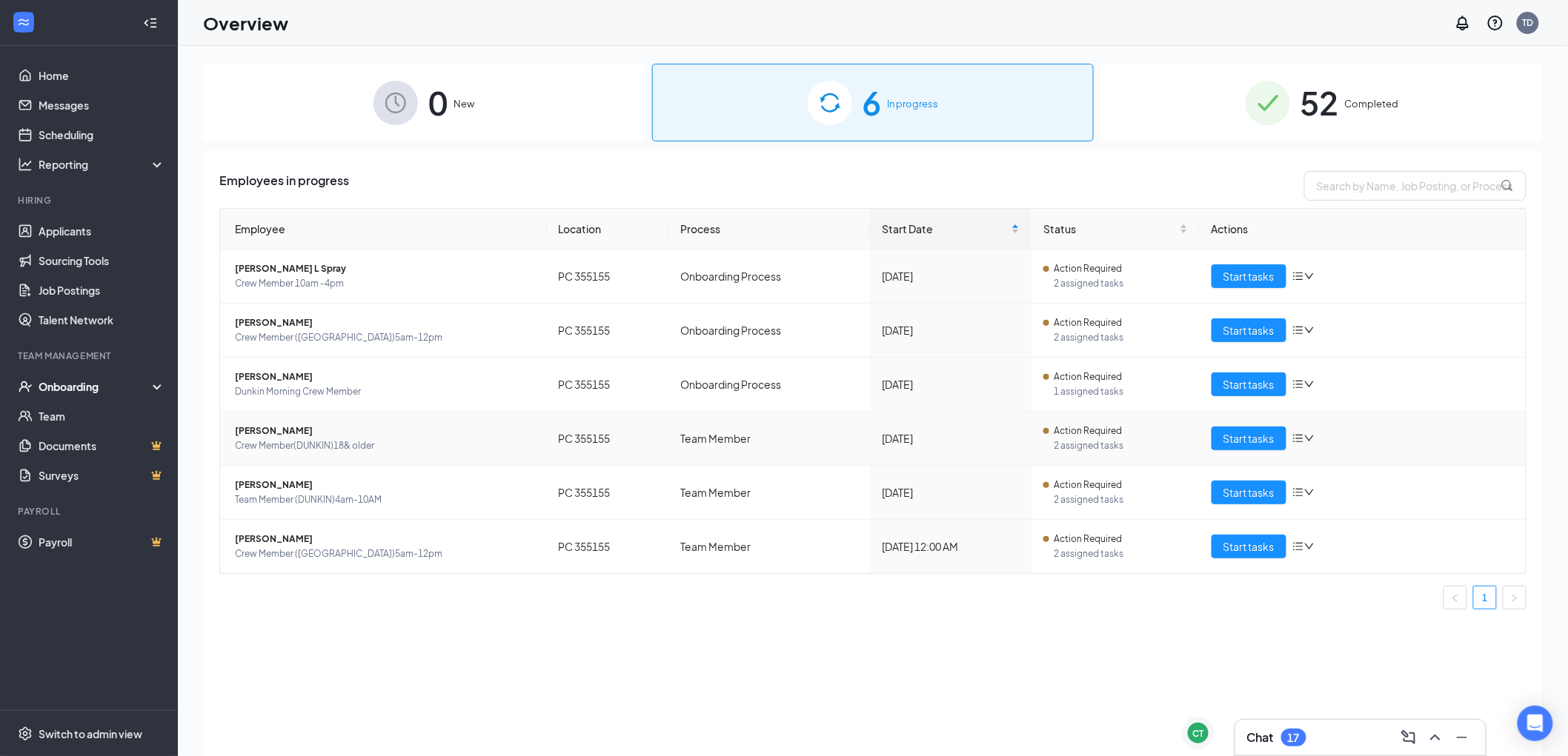
click at [1294, 436] on icon "bars" at bounding box center [1298, 438] width 12 height 12
click at [1357, 529] on div "Remove from onboarding" at bounding box center [1382, 534] width 160 height 15
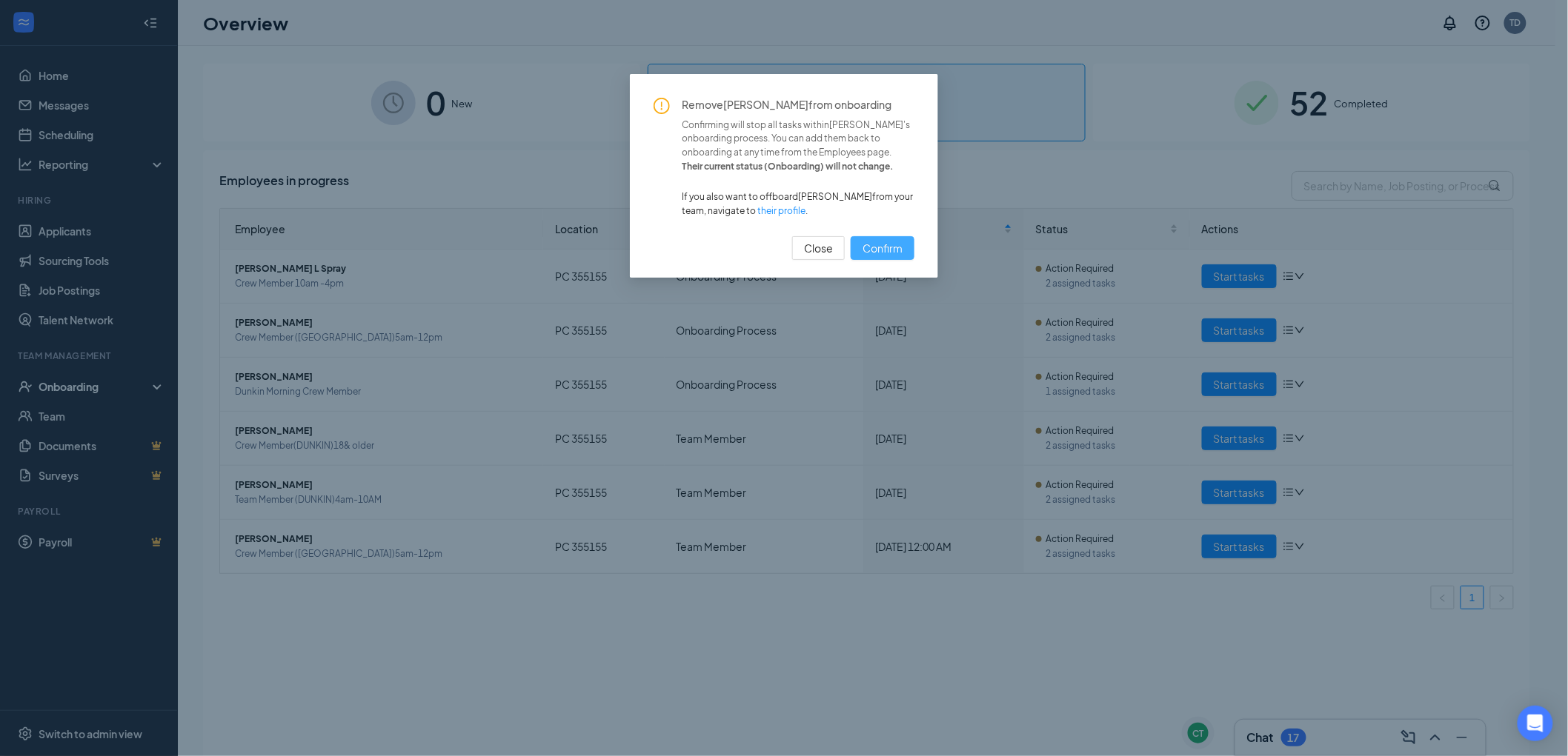
click at [895, 249] on span "Confirm" at bounding box center [882, 248] width 40 height 16
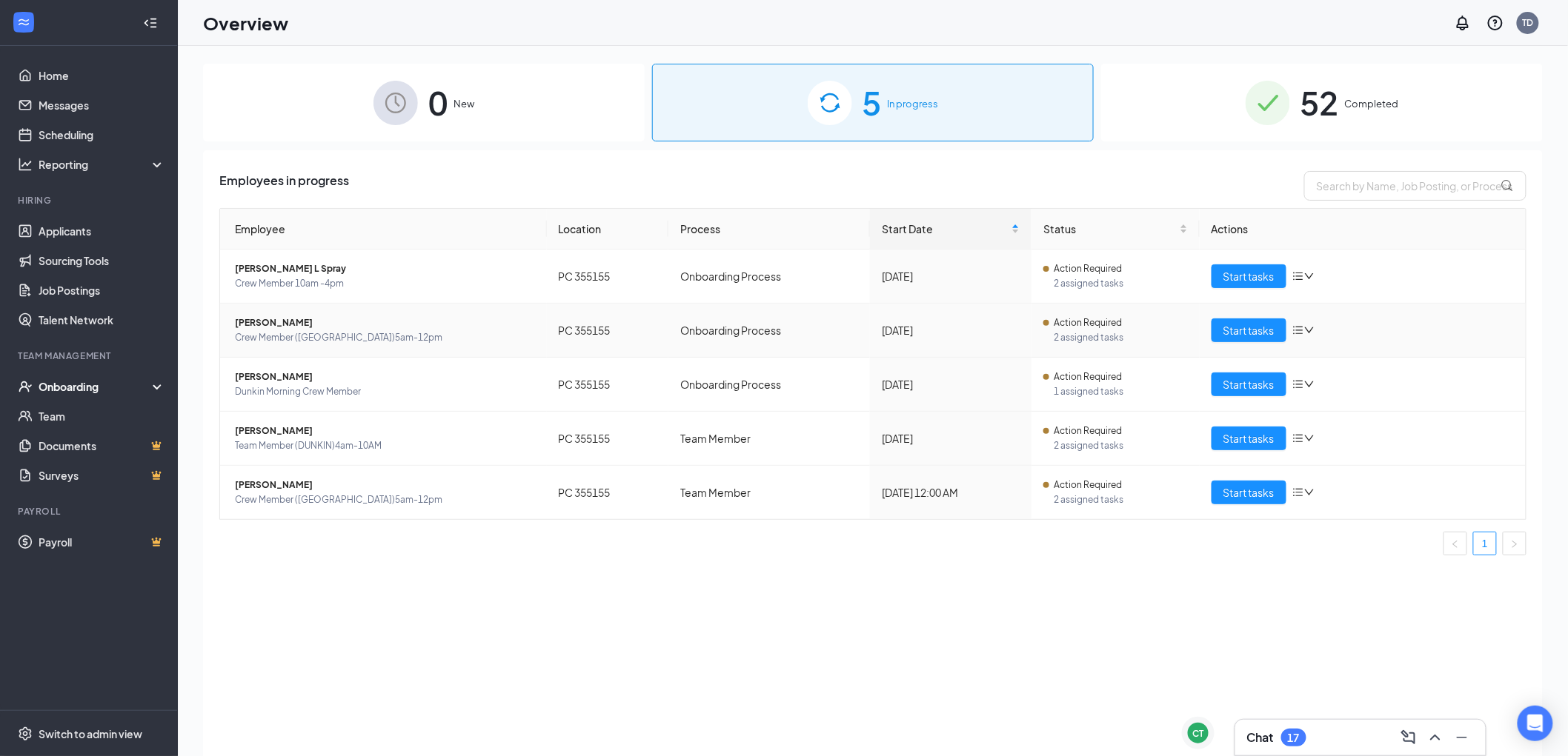
click at [1304, 337] on div "Start tasks" at bounding box center [1362, 330] width 303 height 24
click at [1305, 333] on icon "down" at bounding box center [1309, 330] width 11 height 11
click at [1335, 416] on li "Remove from onboarding" at bounding box center [1382, 426] width 178 height 33
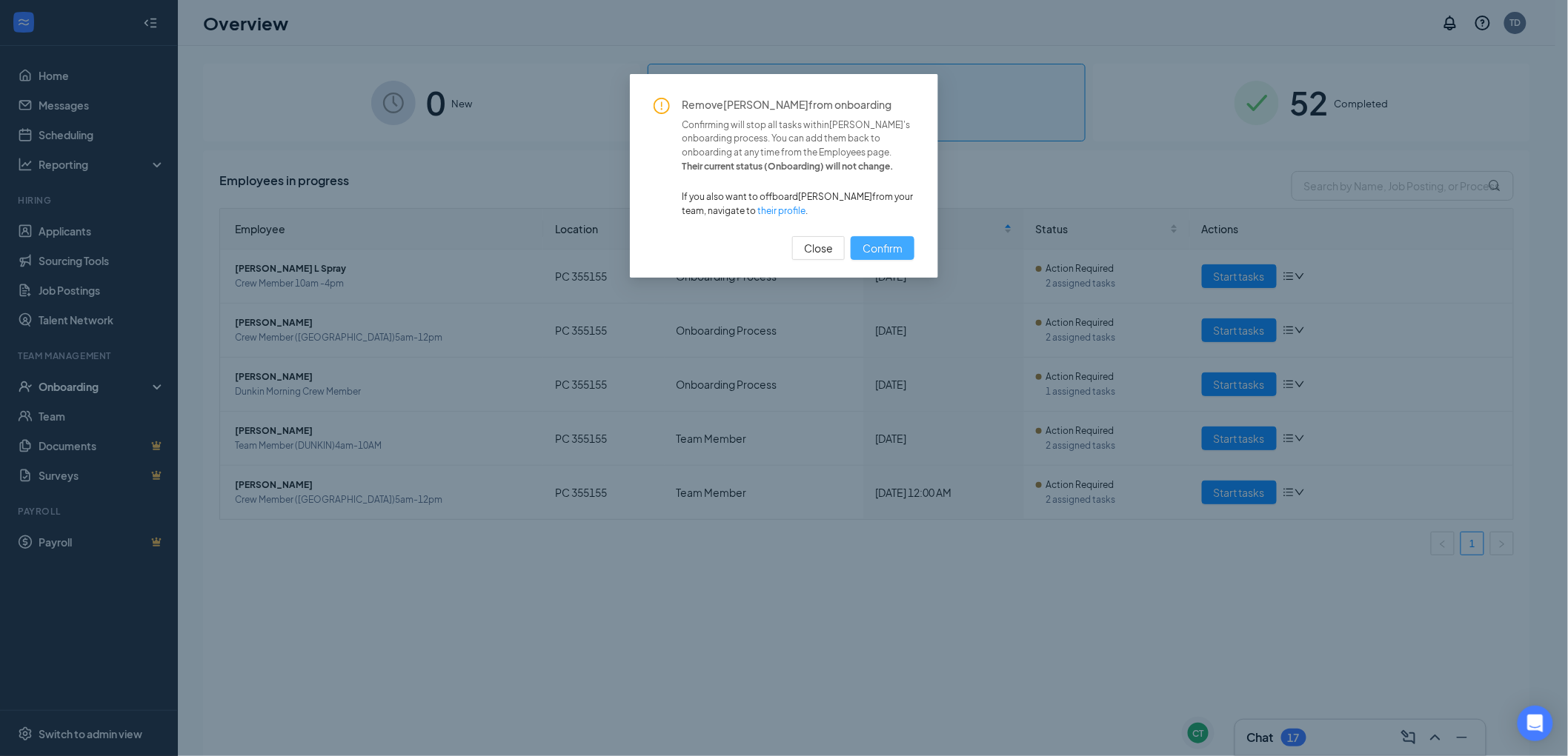
click at [898, 243] on span "Confirm" at bounding box center [882, 248] width 40 height 16
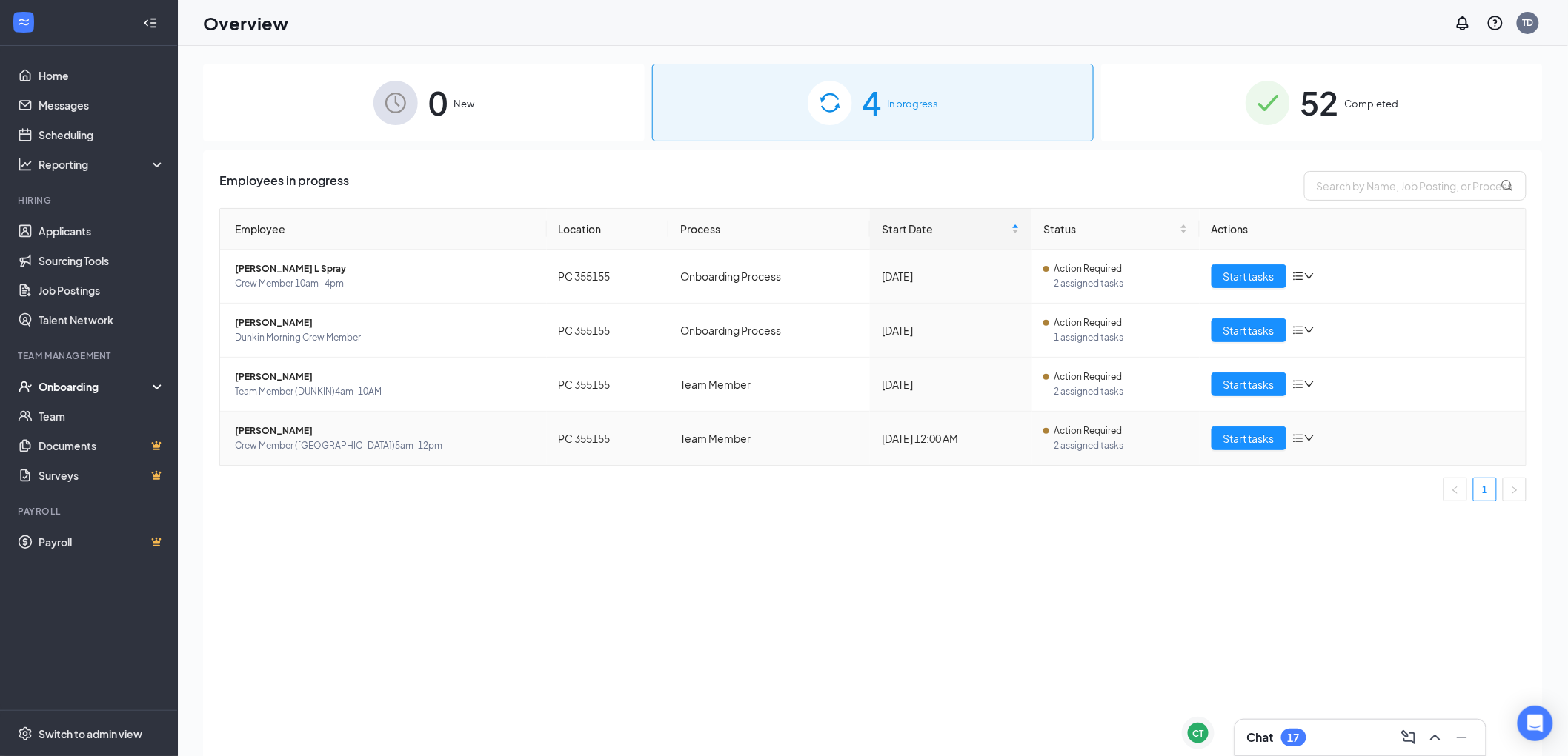
drag, startPoint x: 332, startPoint y: 425, endPoint x: 267, endPoint y: 428, distance: 65.1
click at [267, 428] on span "[PERSON_NAME]" at bounding box center [385, 431] width 300 height 15
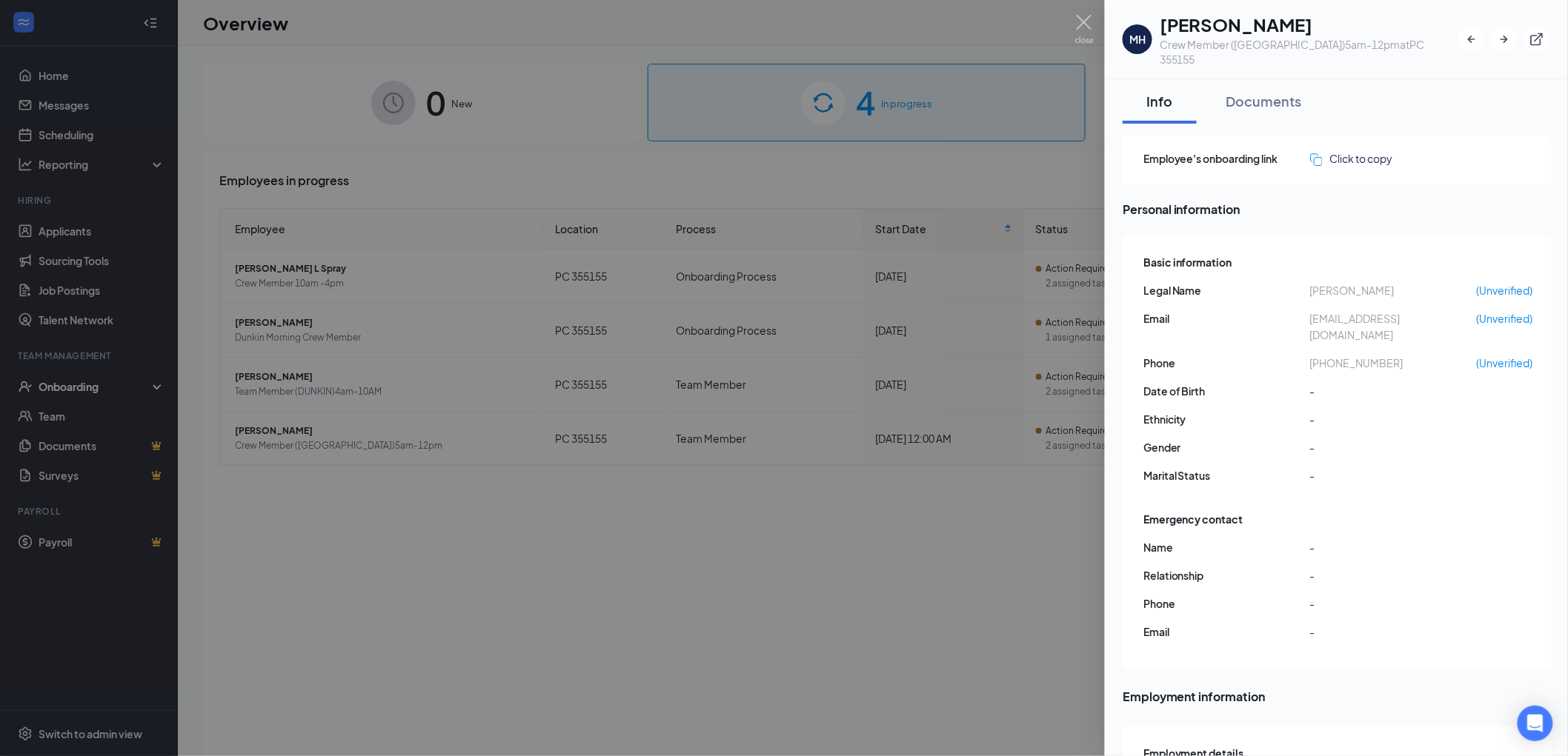
drag, startPoint x: 1349, startPoint y: 20, endPoint x: 1226, endPoint y: 15, distance: 123.1
click at [1226, 15] on h1 "[PERSON_NAME]" at bounding box center [1309, 24] width 298 height 25
copy h1 "[PERSON_NAME]"
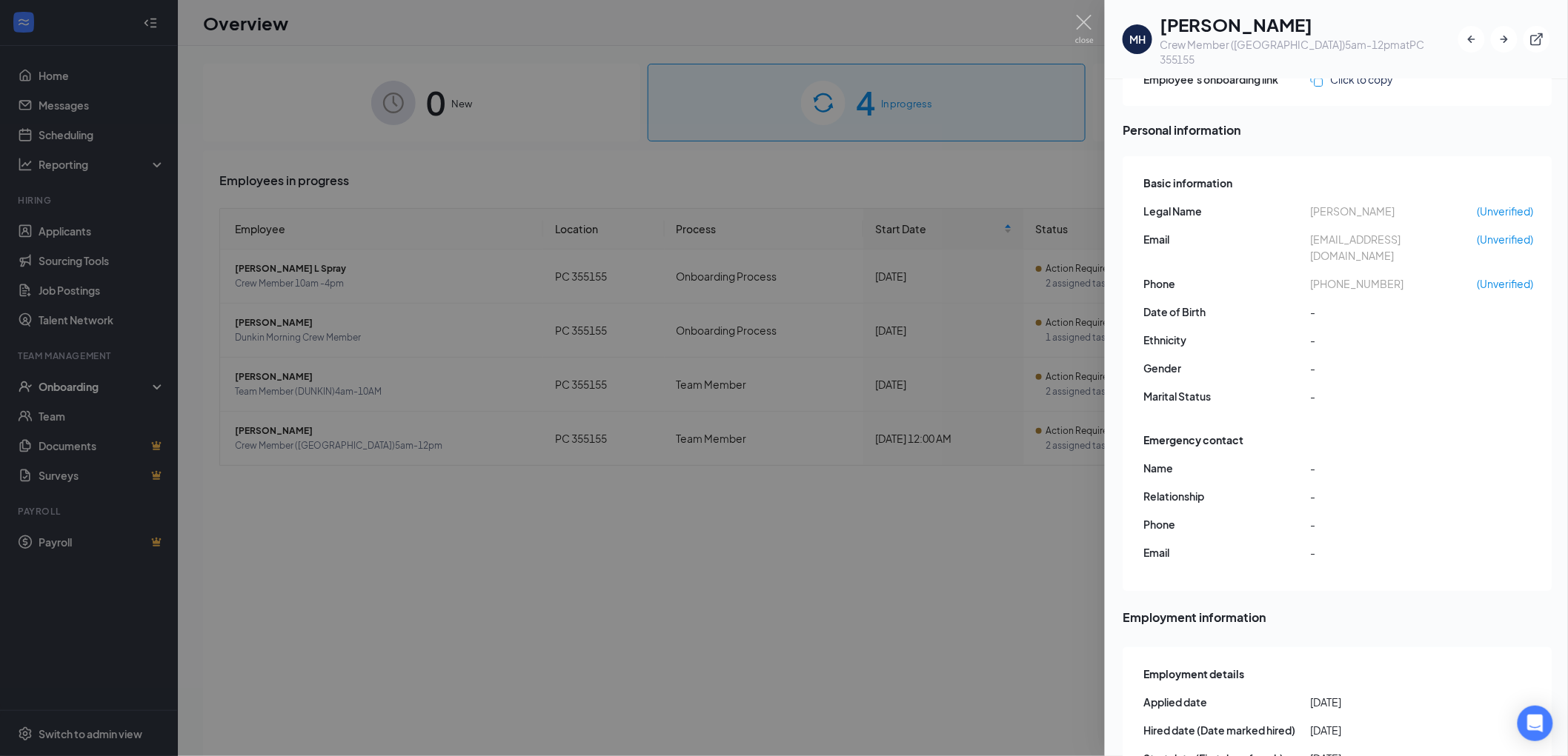
scroll to position [82, 0]
drag, startPoint x: 1393, startPoint y: 245, endPoint x: 1322, endPoint y: 258, distance: 72.2
click at [1322, 258] on div "Basic information Legal Name [PERSON_NAME] (Unverified) Email [EMAIL_ADDRESS][D…" at bounding box center [1338, 291] width 390 height 245
copy span "5023375803"
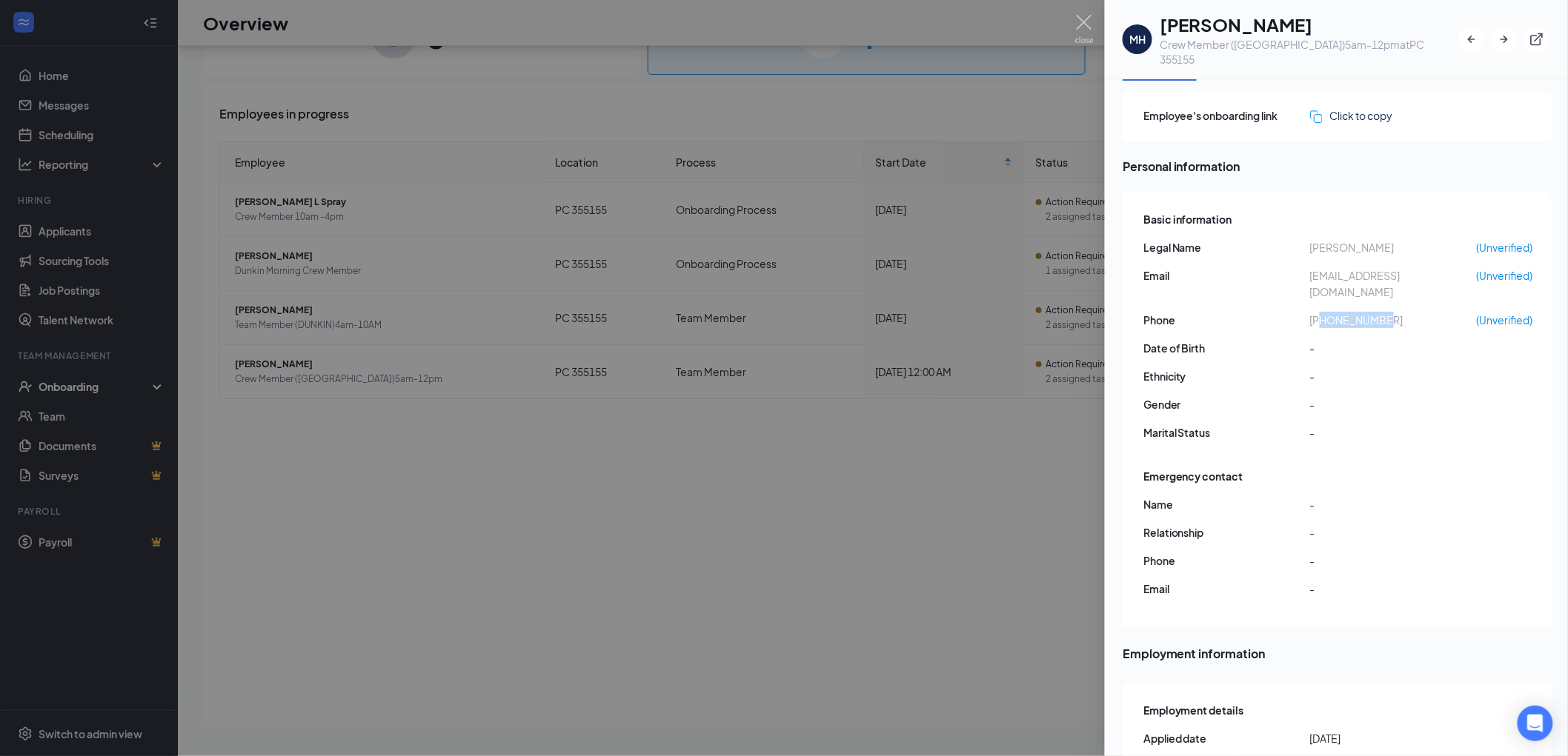
scroll to position [0, 0]
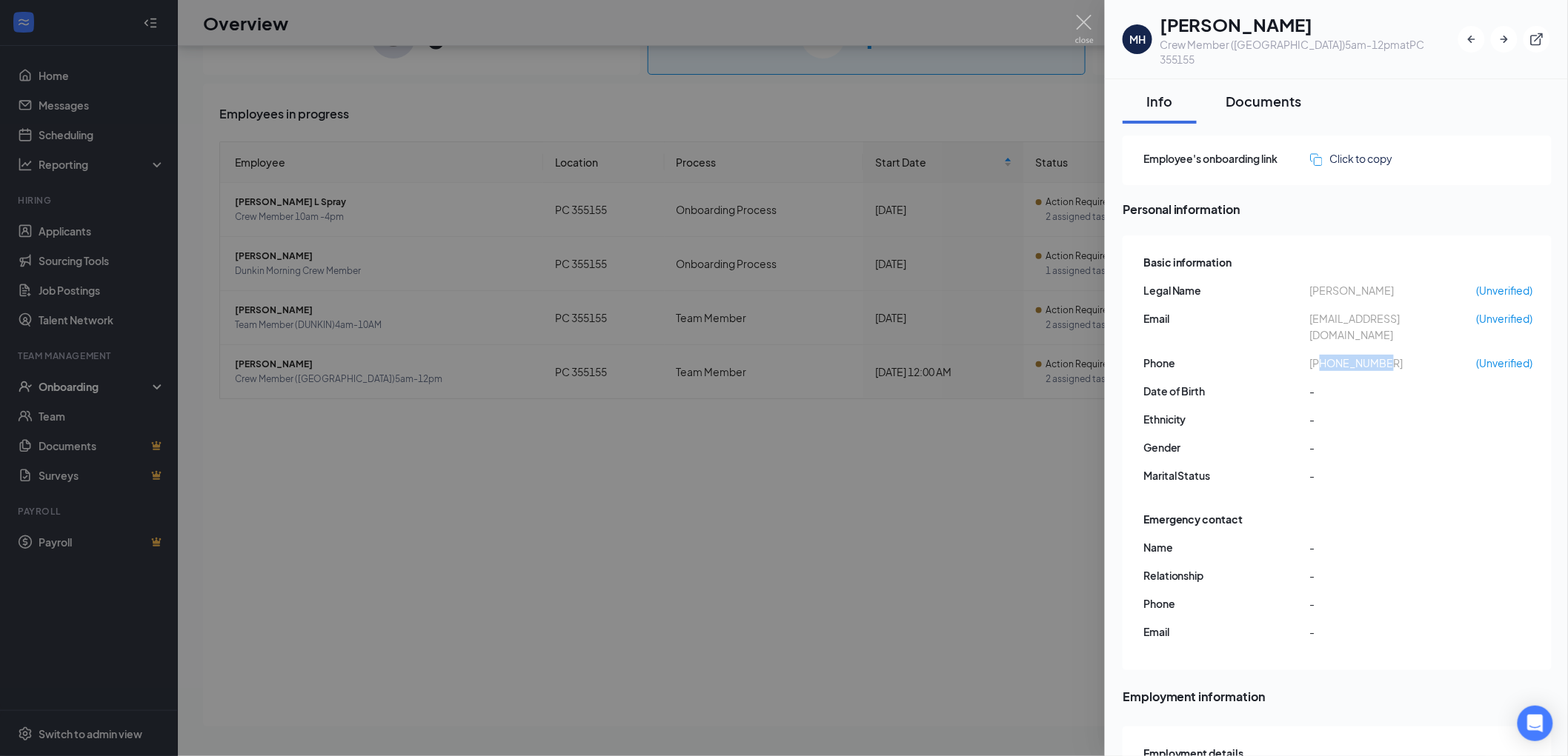
click at [1287, 92] on div "Documents" at bounding box center [1264, 101] width 76 height 19
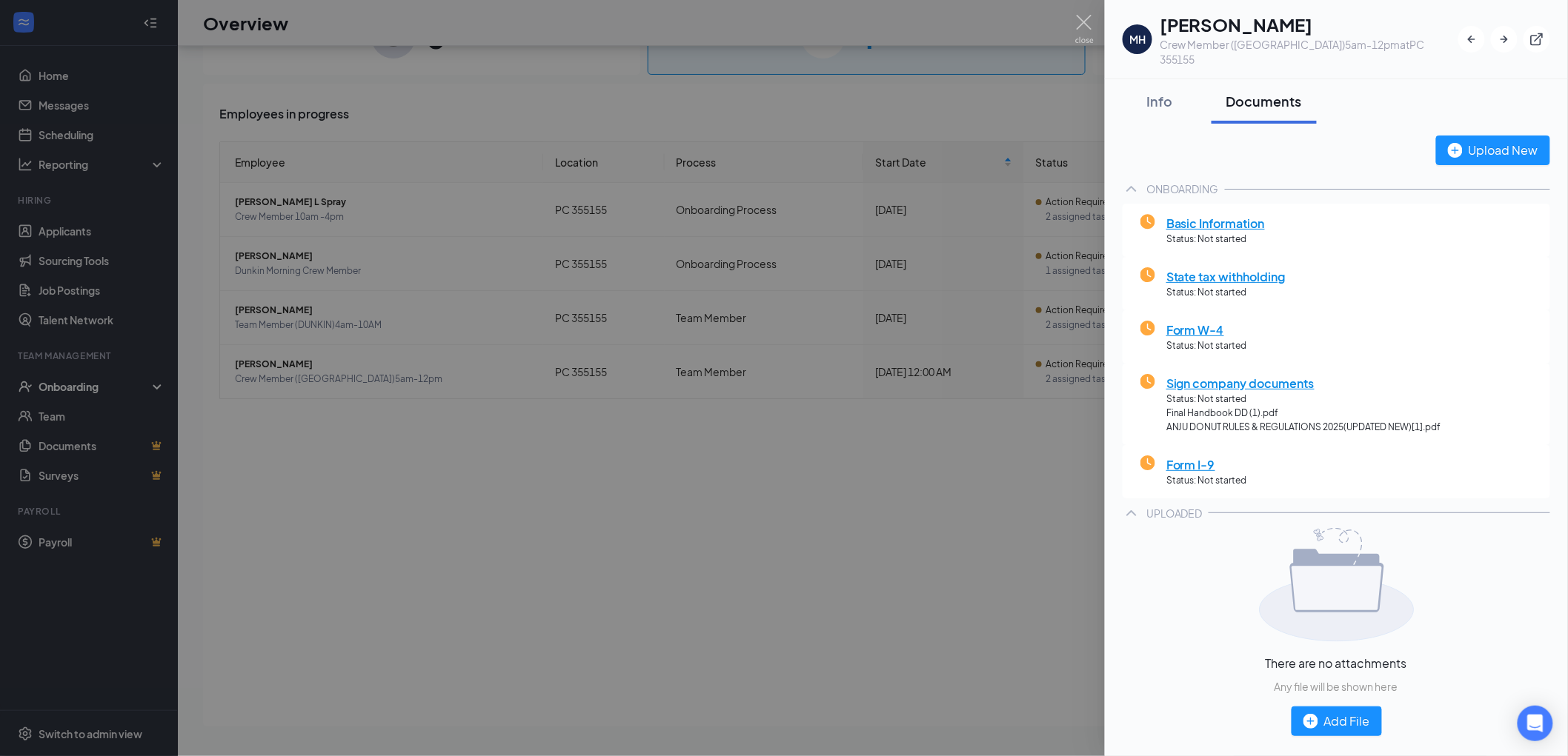
click at [854, 294] on div at bounding box center [784, 378] width 1568 height 756
